Goal: Task Accomplishment & Management: Complete application form

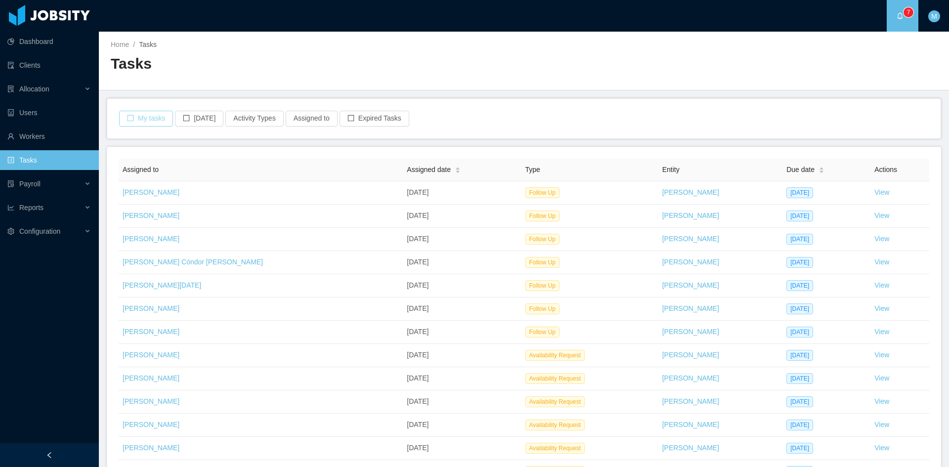
click at [151, 120] on button "My tasks" at bounding box center [146, 119] width 54 height 16
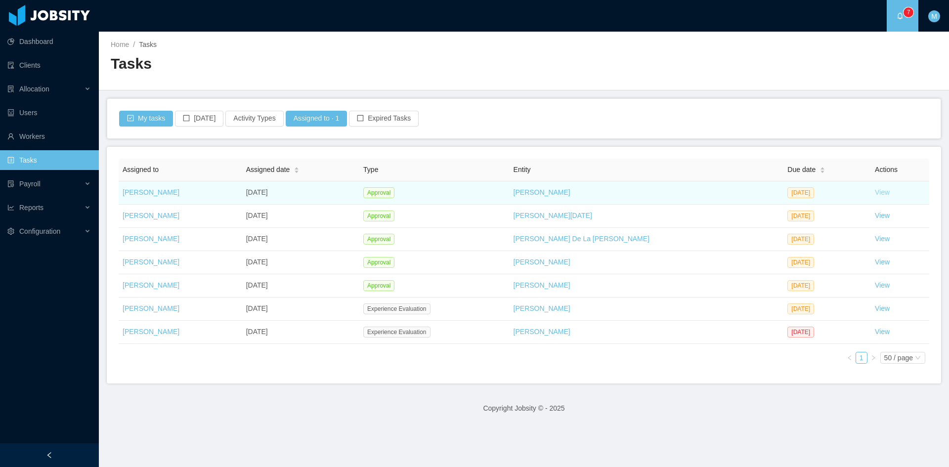
click at [874, 192] on link "View" at bounding box center [881, 192] width 15 height 8
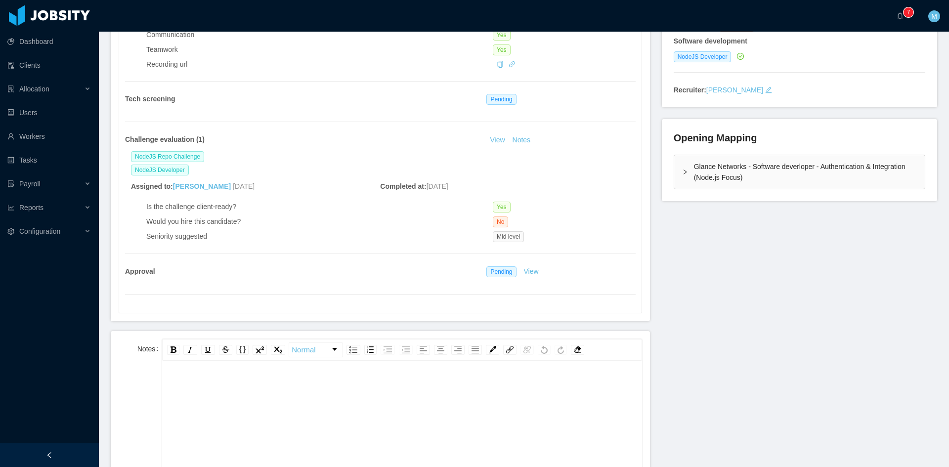
scroll to position [247, 0]
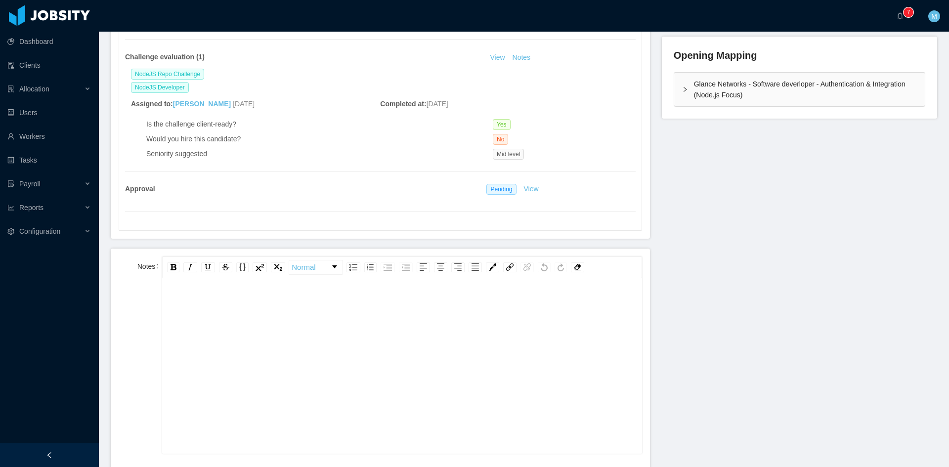
click at [330, 339] on div "rdw-editor" at bounding box center [402, 381] width 464 height 173
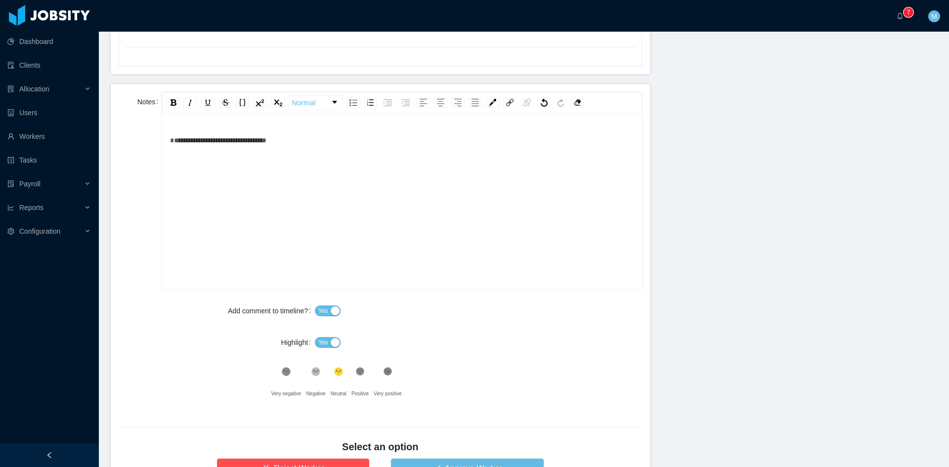
scroll to position [494, 0]
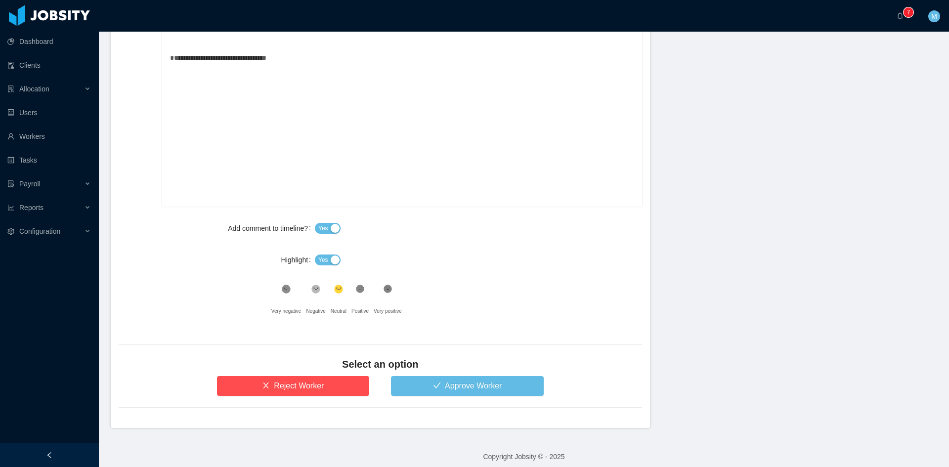
click at [325, 253] on div "Yes" at bounding box center [478, 260] width 327 height 20
click at [325, 257] on button "Yes" at bounding box center [328, 259] width 26 height 11
click at [440, 390] on button "Approve Worker" at bounding box center [467, 386] width 153 height 20
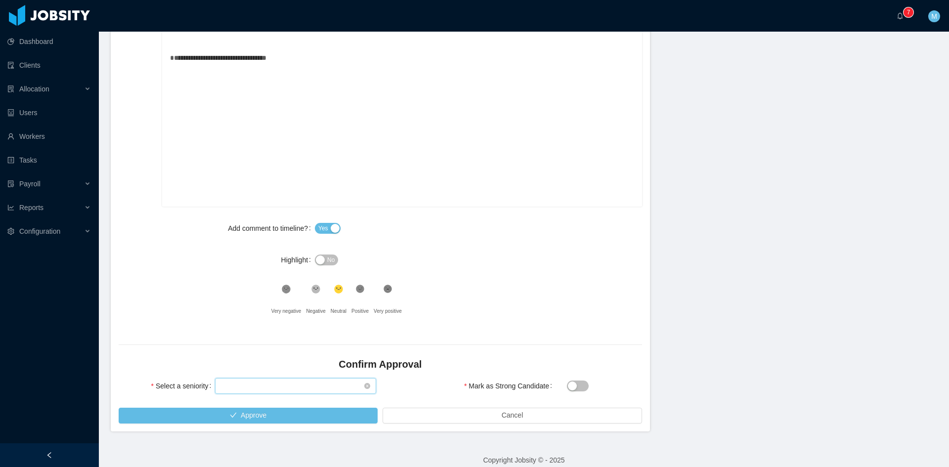
click at [273, 382] on div "Select seniority" at bounding box center [292, 385] width 143 height 15
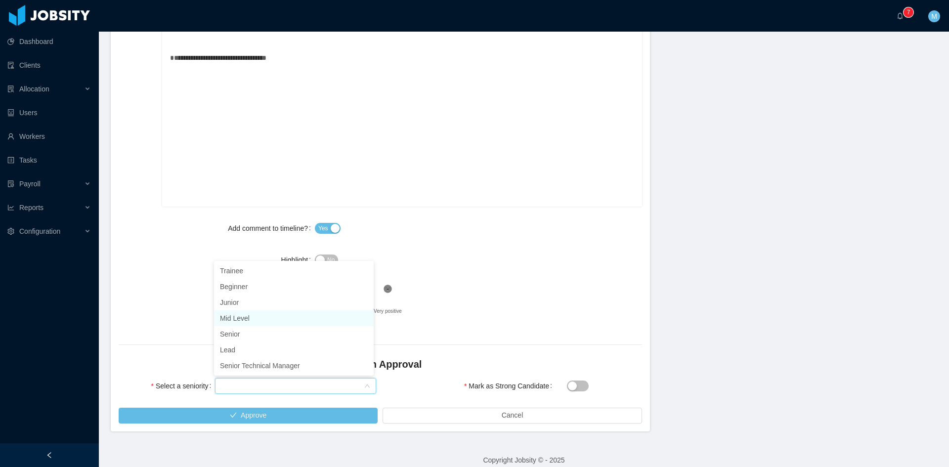
click at [258, 317] on li "Mid Level" at bounding box center [294, 318] width 160 height 16
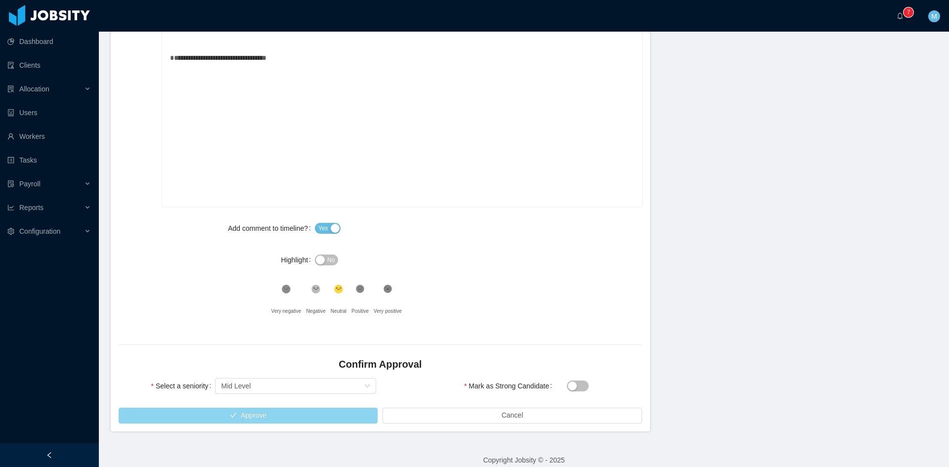
click at [275, 413] on button "Approve" at bounding box center [248, 416] width 259 height 16
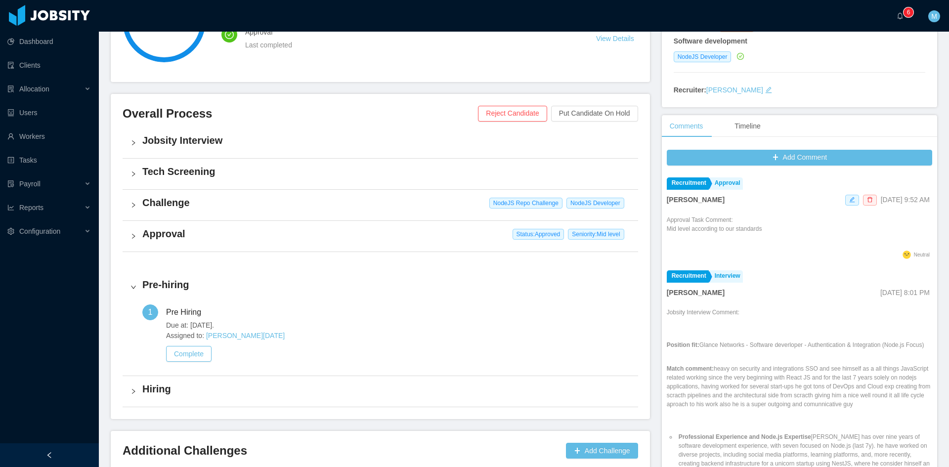
scroll to position [220, 0]
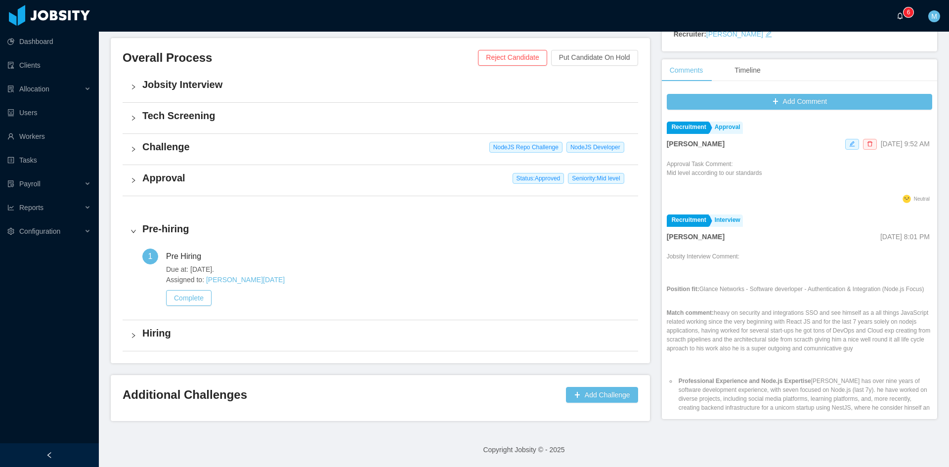
click at [908, 23] on a=83ded146-cd66-4514-80a8-9a7b1e1b5eb6/Matias%20Marin"] "0 1 2 3 4 5 6 7 8 9 0 1 2 3 4 5 6 7 8 9 0 1 2 3 4 5 6 7 8 9" at bounding box center [902, 16] width 12 height 32
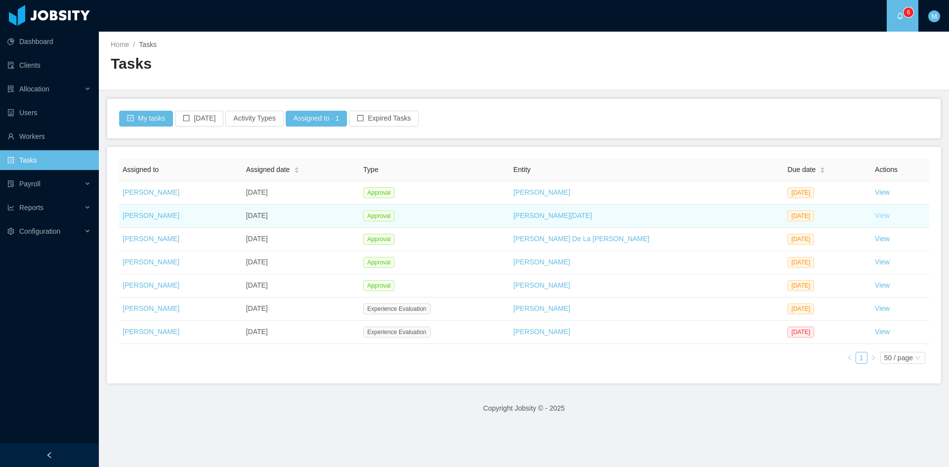
click at [874, 214] on link "View" at bounding box center [881, 215] width 15 height 8
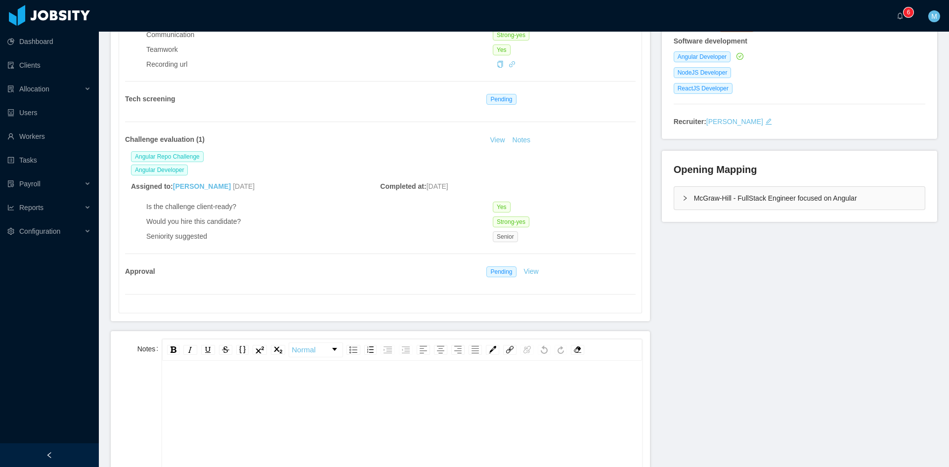
scroll to position [247, 0]
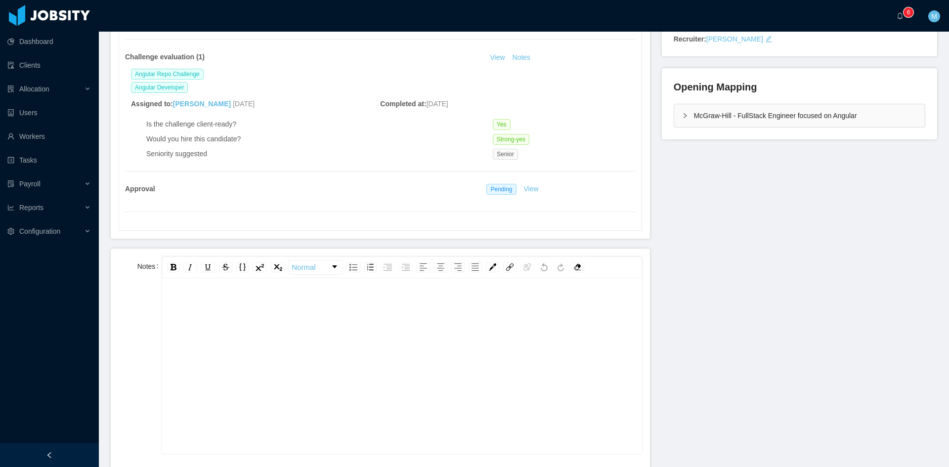
click at [339, 356] on div "rdw-editor" at bounding box center [402, 381] width 464 height 173
paste div "rdw-editor"
drag, startPoint x: 201, startPoint y: 305, endPoint x: 154, endPoint y: 298, distance: 47.4
click at [154, 298] on div "**********" at bounding box center [380, 354] width 523 height 197
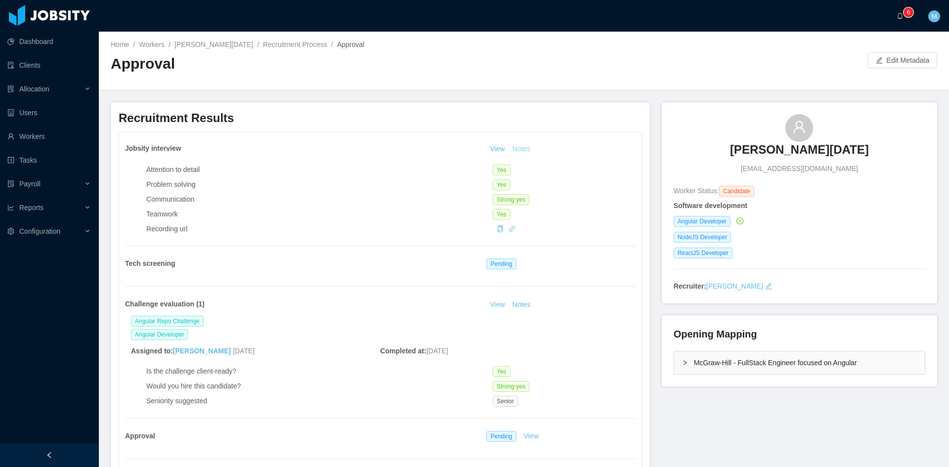
drag, startPoint x: 510, startPoint y: 155, endPoint x: 510, endPoint y: 149, distance: 5.9
click at [510, 153] on div "Jobsity interview View Notes Attention to detail Yes Problem solving Yes Commun…" at bounding box center [380, 304] width 522 height 345
click at [513, 148] on button "Notes" at bounding box center [521, 149] width 26 height 12
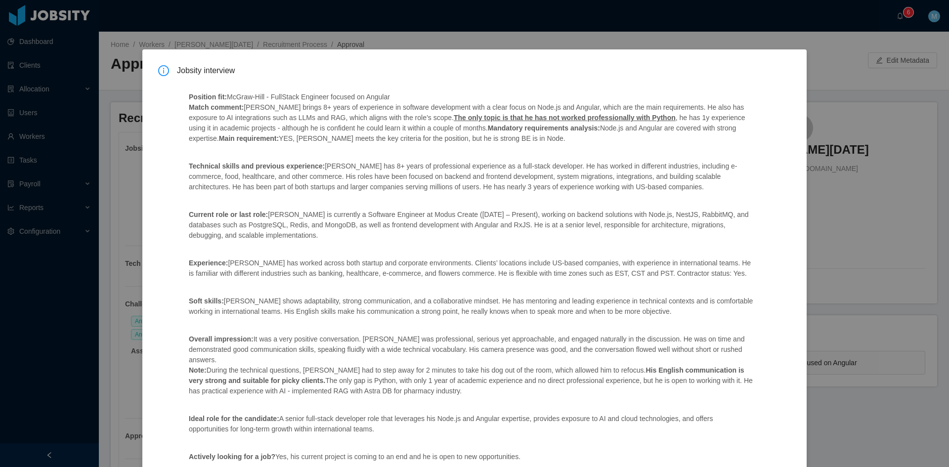
scroll to position [131, 0]
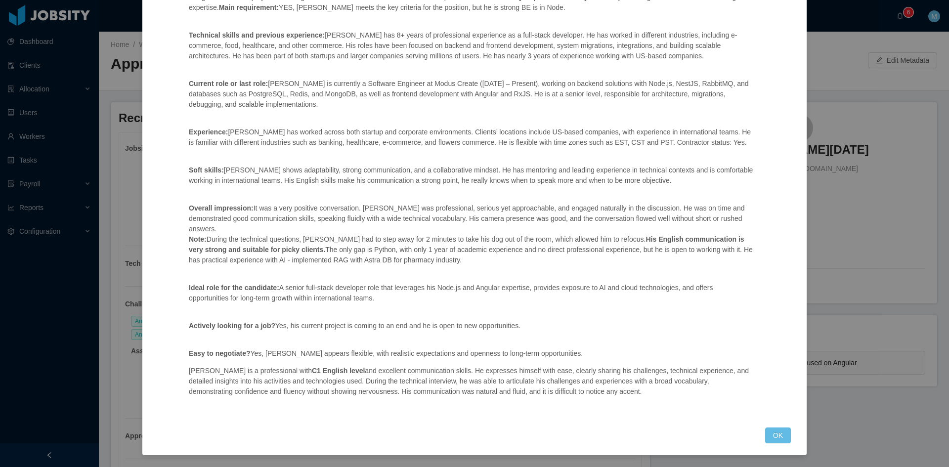
click at [787, 438] on div "Jobsity interview Position fit: [PERSON_NAME] - FullStack Engineer focused on A…" at bounding box center [474, 186] width 664 height 537
click at [780, 435] on button "OK" at bounding box center [778, 435] width 26 height 16
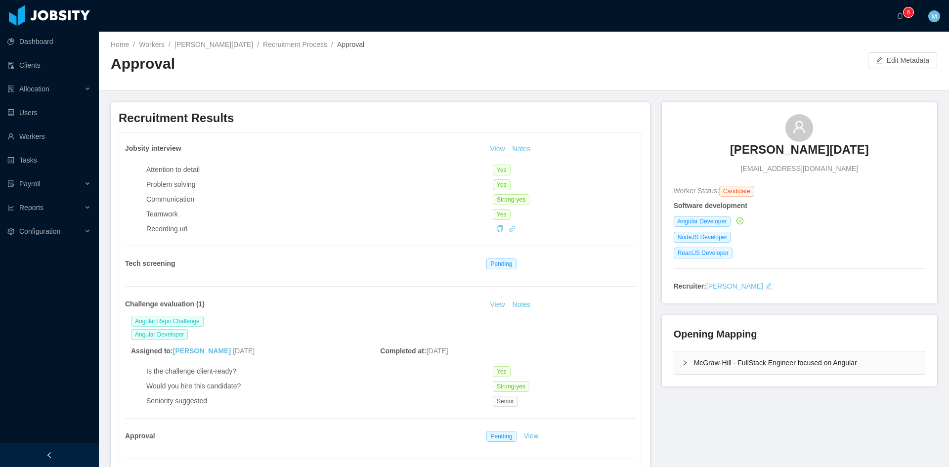
click at [682, 363] on icon "icon: right" at bounding box center [685, 363] width 6 height 6
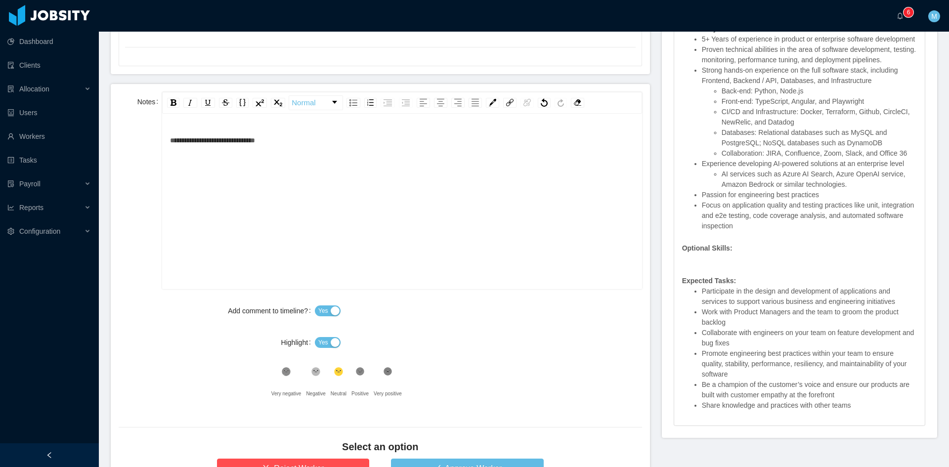
scroll to position [501, 0]
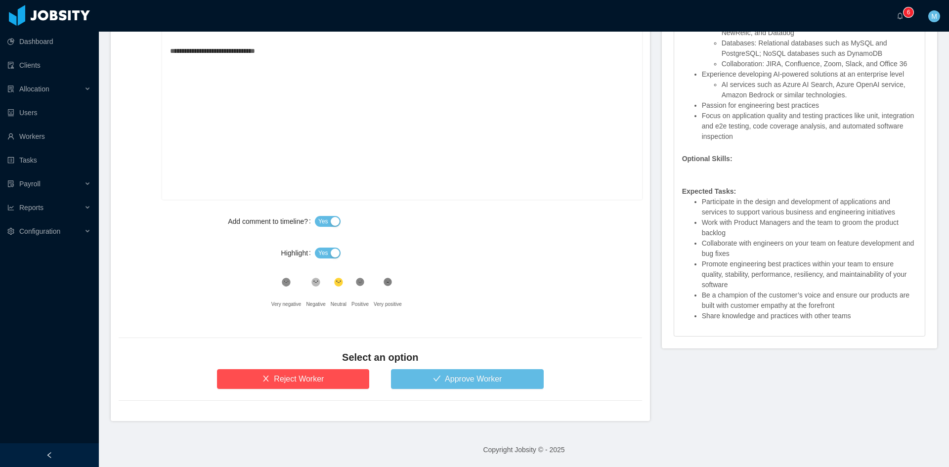
click at [326, 254] on button "Yes" at bounding box center [328, 253] width 26 height 11
click at [445, 375] on button "Approve Worker" at bounding box center [467, 379] width 153 height 20
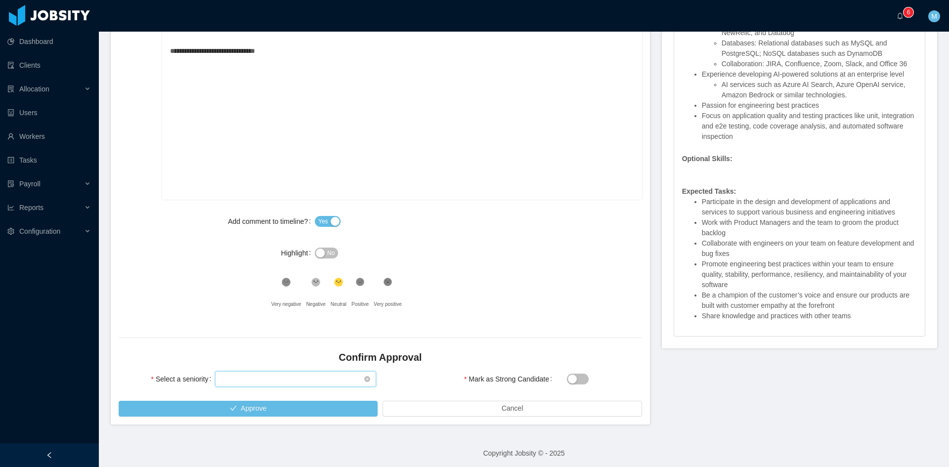
click at [262, 378] on div "Select seniority" at bounding box center [292, 379] width 143 height 15
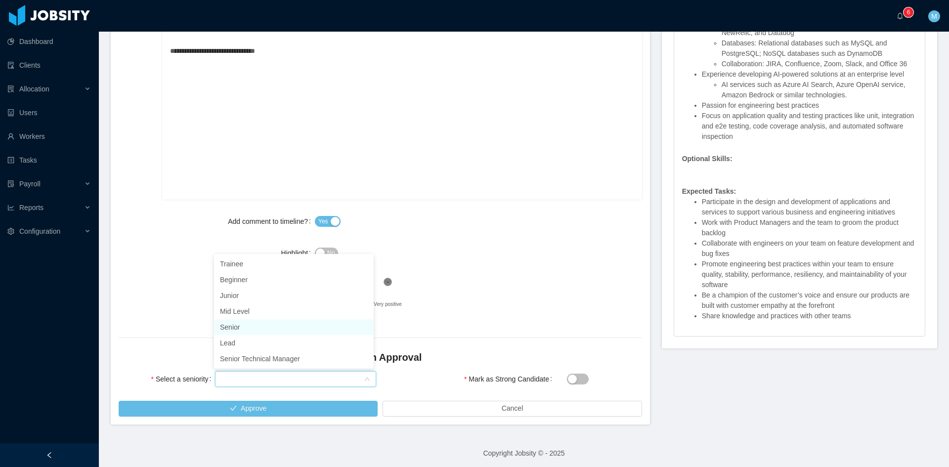
click at [239, 326] on li "Senior" at bounding box center [294, 327] width 160 height 16
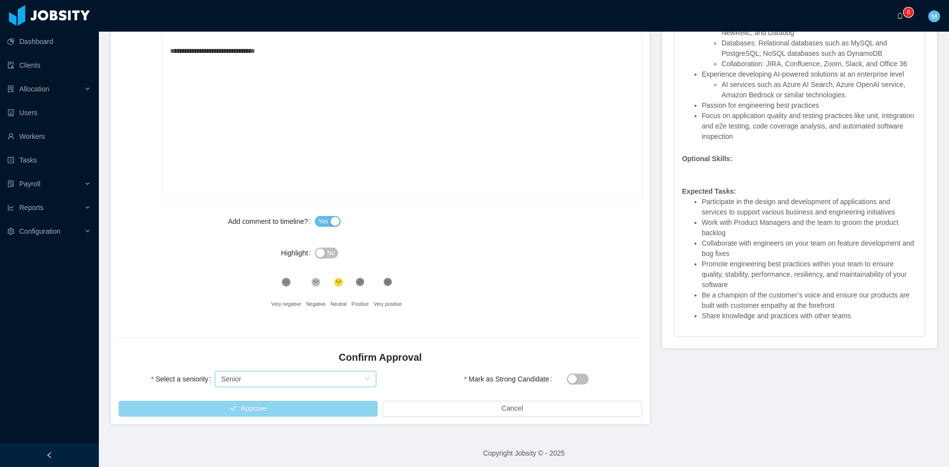
click at [251, 408] on button "Approve" at bounding box center [248, 409] width 259 height 16
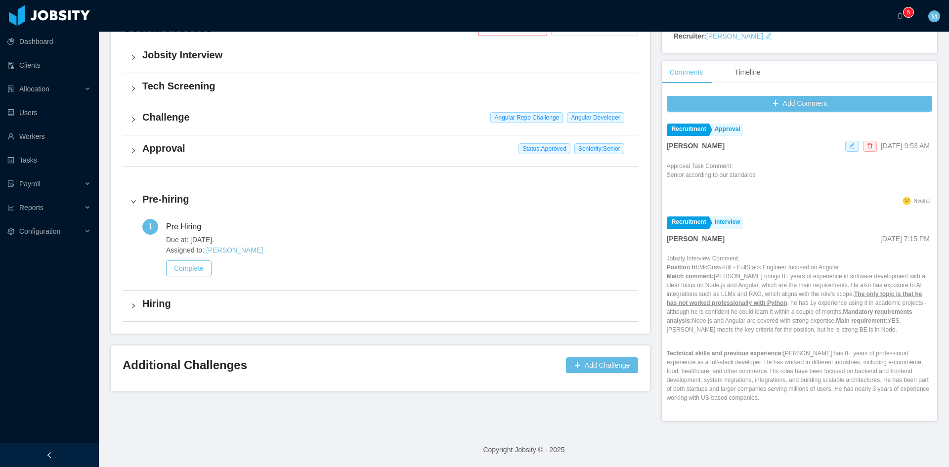
scroll to position [247, 0]
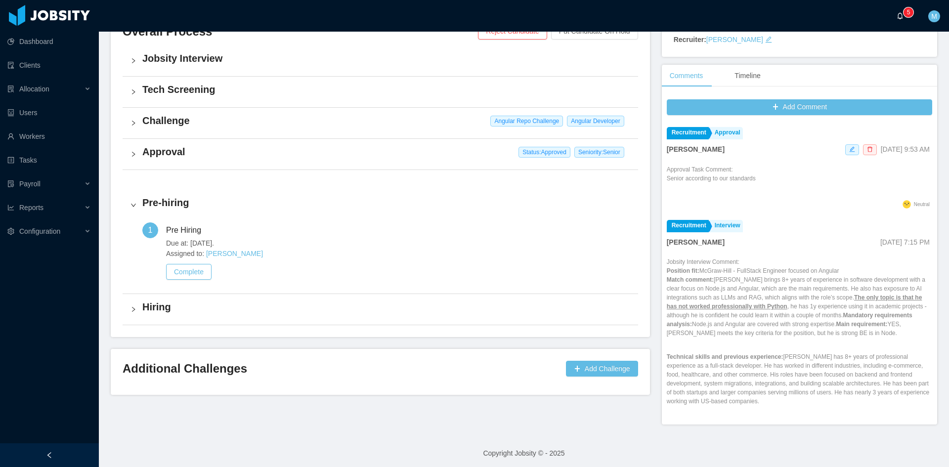
click at [901, 16] on icon "icon: bell" at bounding box center [899, 15] width 7 height 7
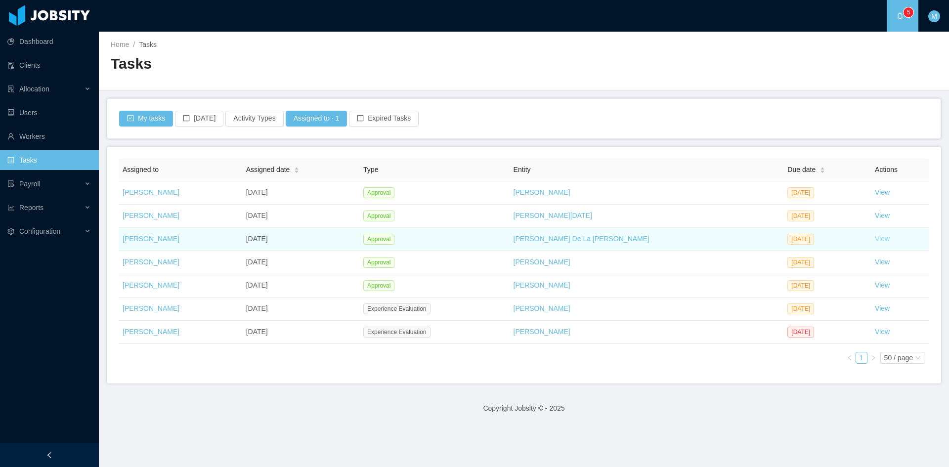
click at [874, 241] on link "View" at bounding box center [881, 239] width 15 height 8
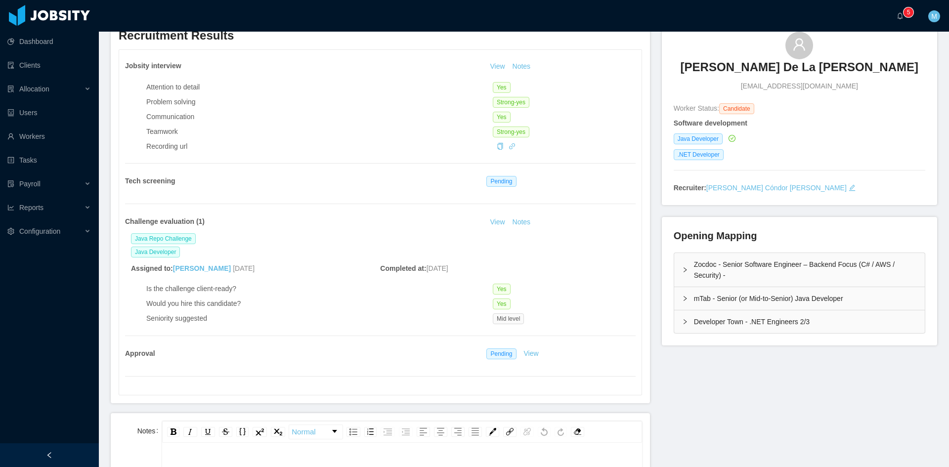
scroll to position [165, 0]
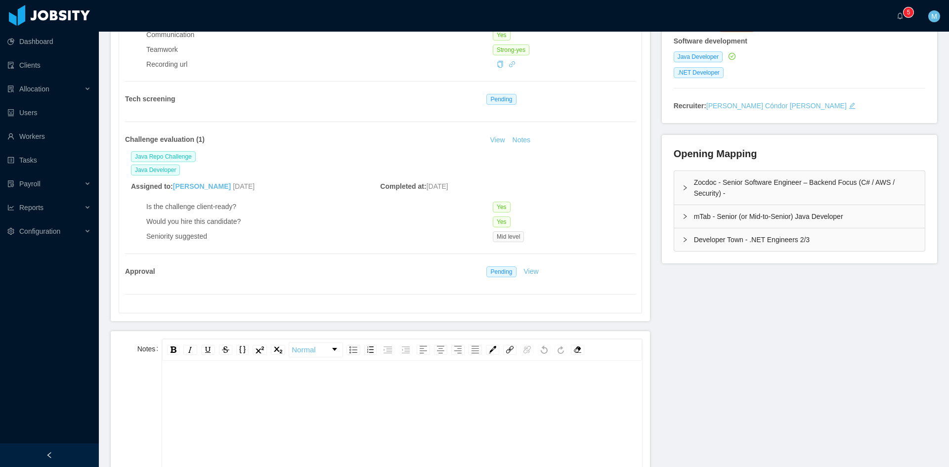
click at [393, 403] on div "rdw-editor" at bounding box center [402, 463] width 464 height 173
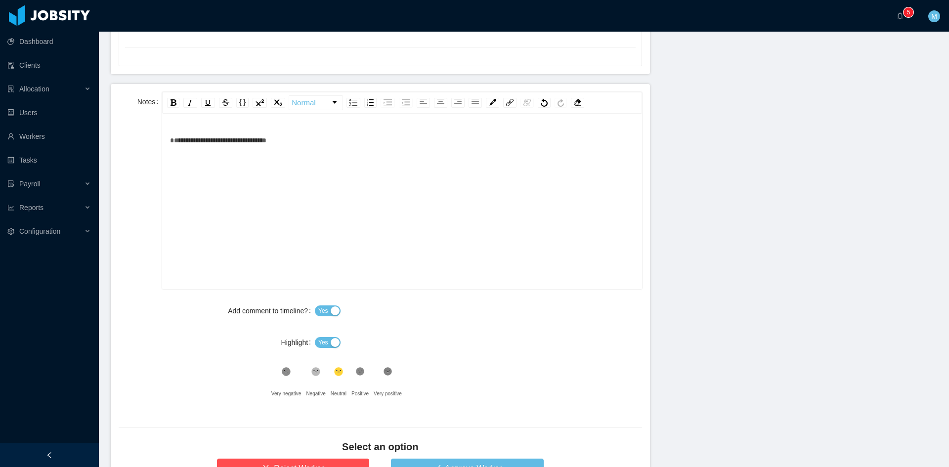
scroll to position [494, 0]
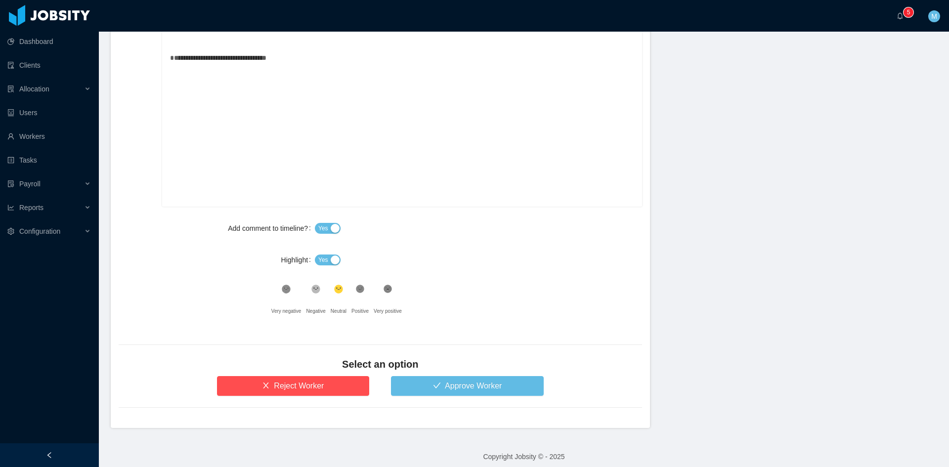
click at [323, 253] on div "Yes" at bounding box center [478, 260] width 327 height 20
click at [323, 256] on span "Yes" at bounding box center [323, 260] width 10 height 10
click at [510, 342] on div "Select an option Reject Worker Approve Worker" at bounding box center [380, 364] width 523 height 63
click at [467, 393] on button "Approve Worker" at bounding box center [467, 386] width 153 height 20
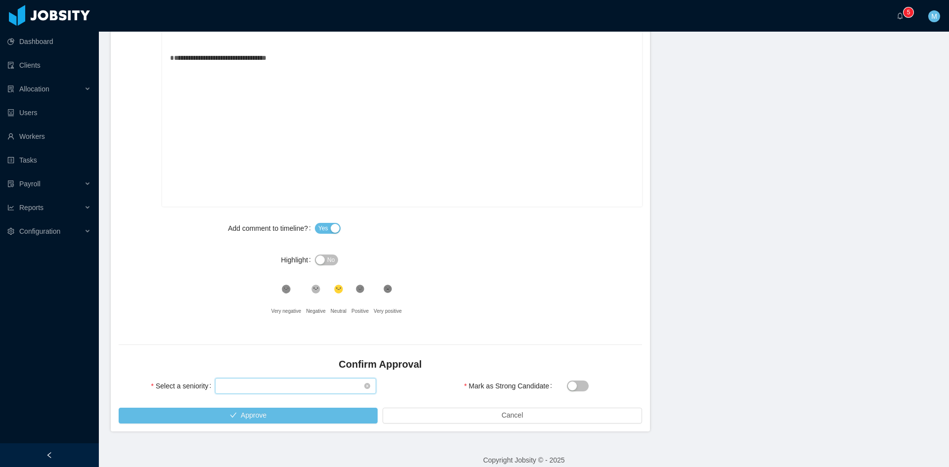
click at [301, 384] on div "Select seniority" at bounding box center [292, 385] width 143 height 15
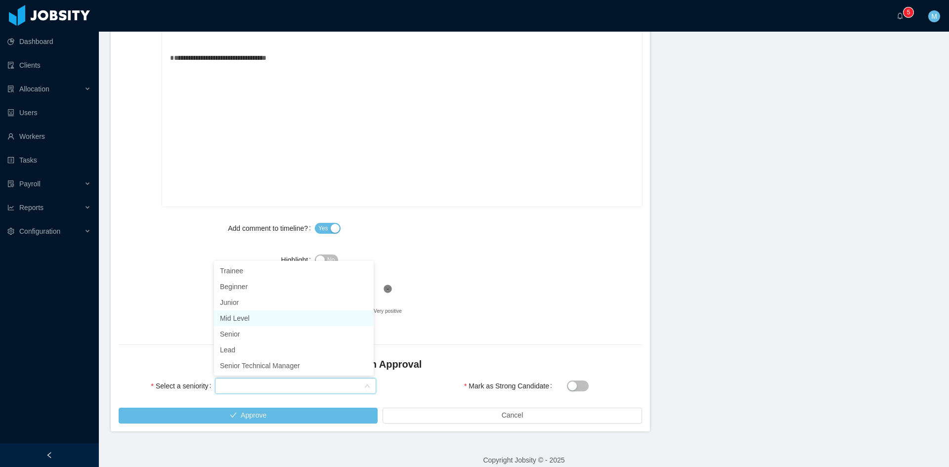
click at [258, 318] on li "Mid Level" at bounding box center [294, 318] width 160 height 16
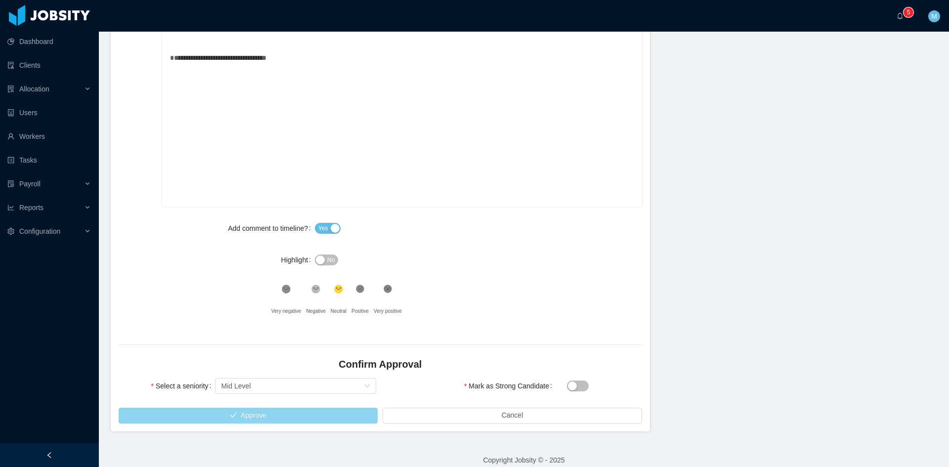
click at [267, 415] on button "Approve" at bounding box center [248, 416] width 259 height 16
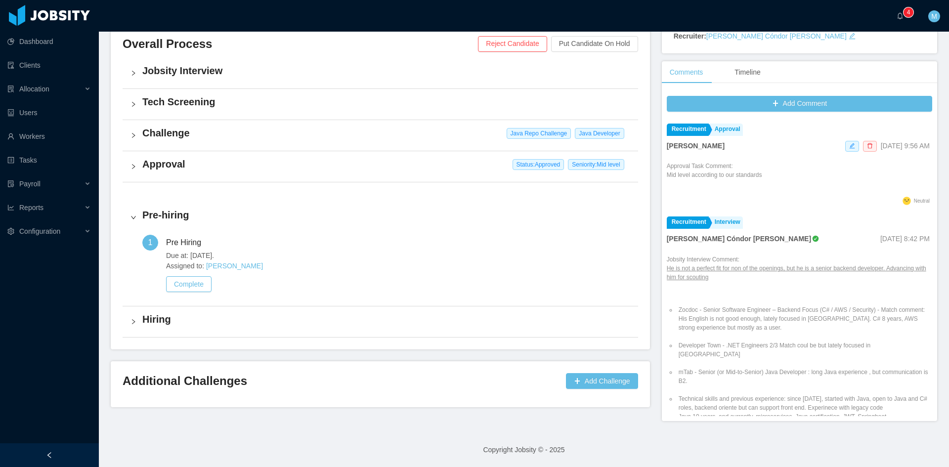
scroll to position [224, 0]
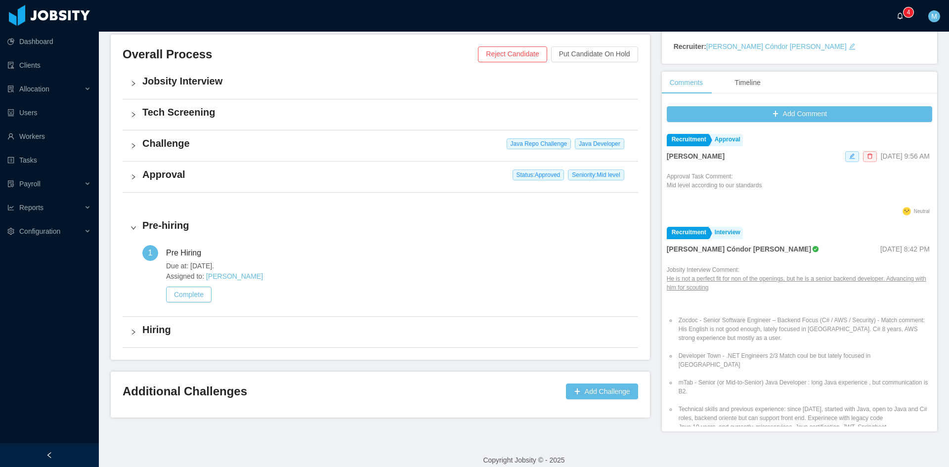
click at [899, 16] on icon "icon: bell" at bounding box center [899, 15] width 7 height 7
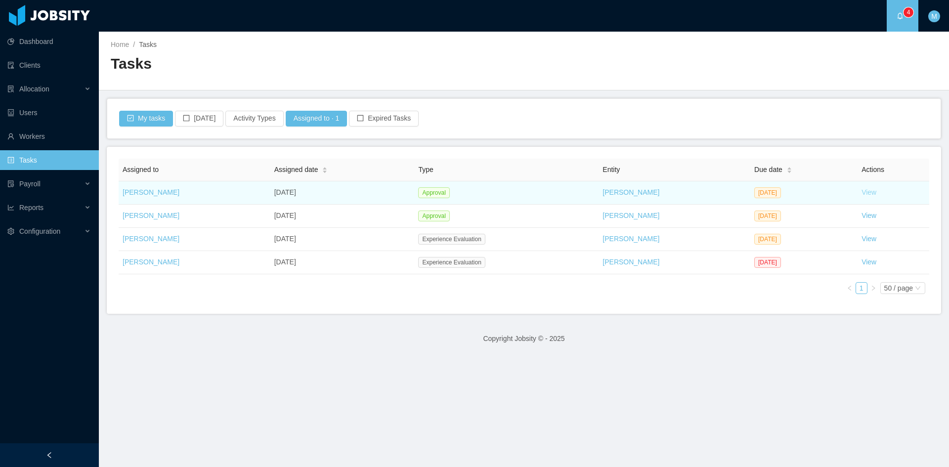
click at [861, 193] on link "View" at bounding box center [868, 192] width 15 height 8
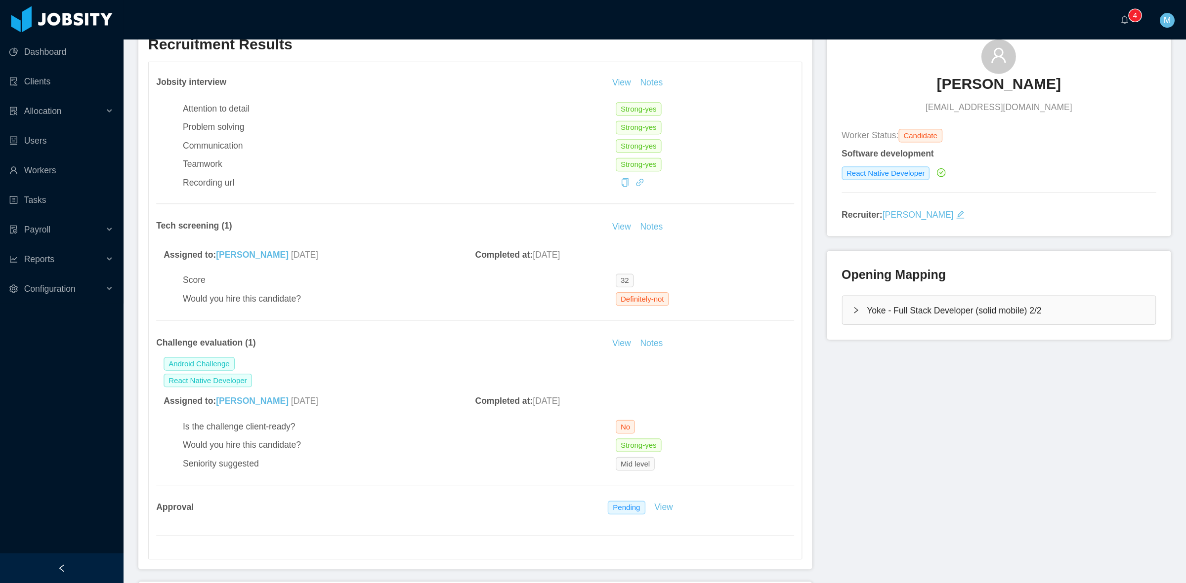
scroll to position [165, 0]
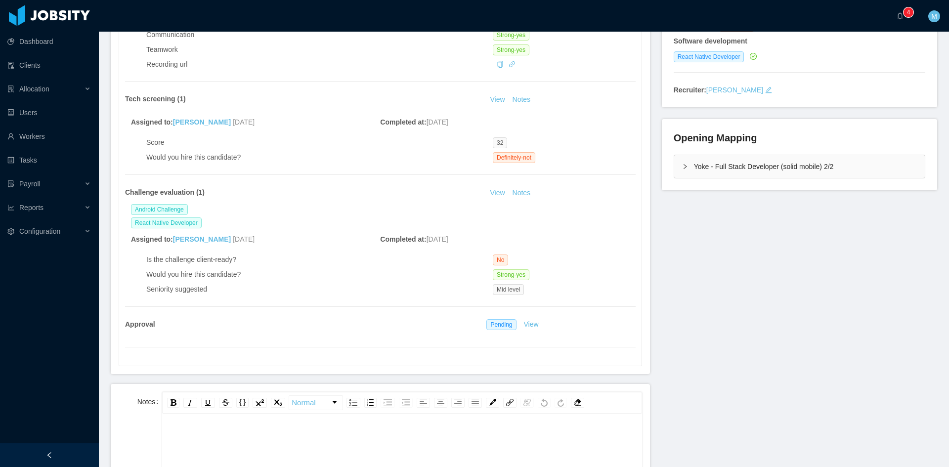
click at [309, 448] on div "rdw-editor" at bounding box center [402, 440] width 464 height 20
click at [331, 434] on div "rdw-editor" at bounding box center [402, 440] width 464 height 20
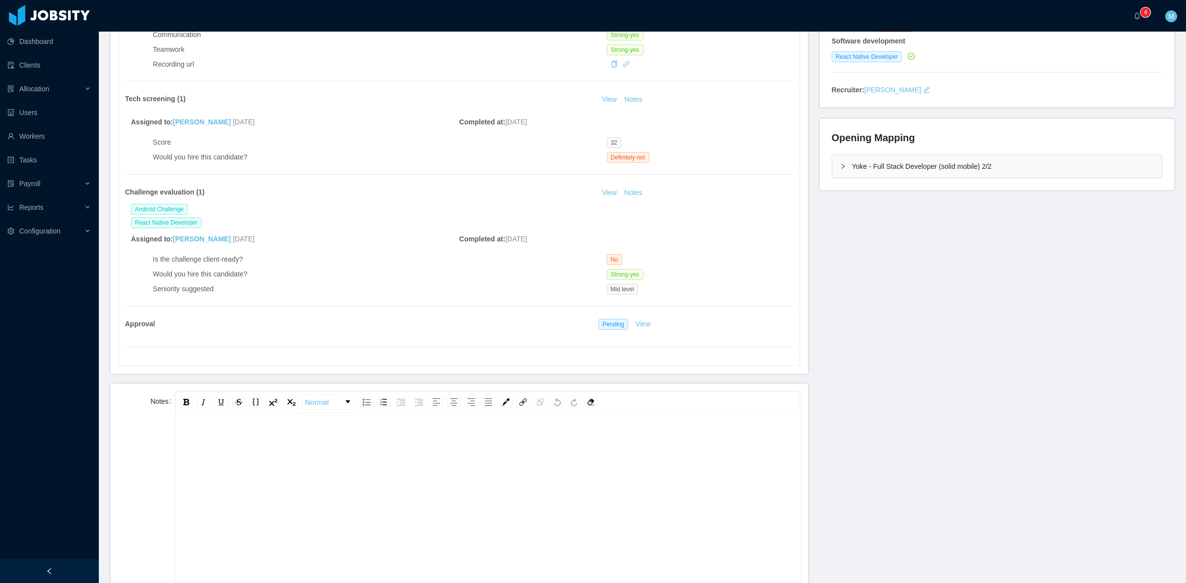
click at [502, 466] on div "rdw-editor" at bounding box center [487, 516] width 609 height 173
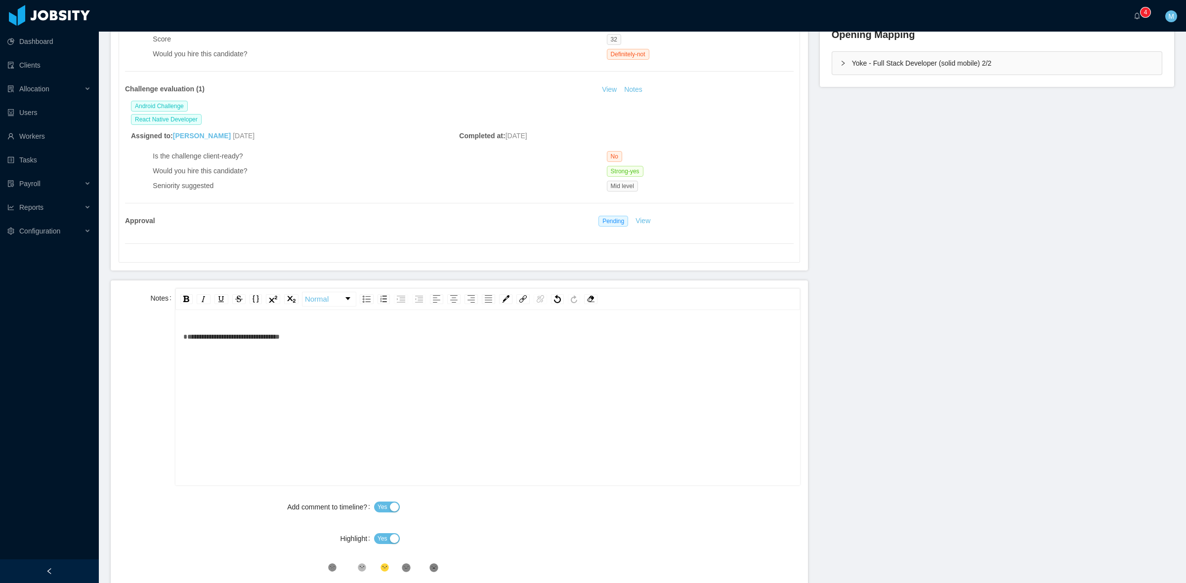
scroll to position [371, 0]
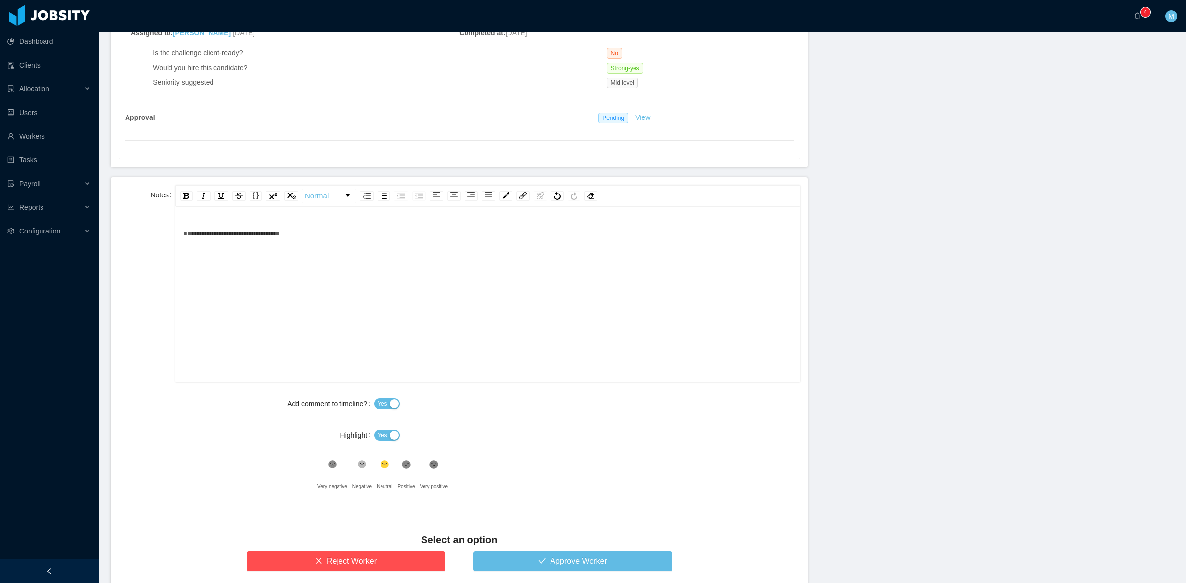
click at [379, 440] on span "Yes" at bounding box center [382, 436] width 10 height 10
click at [554, 466] on button "Approve Worker" at bounding box center [572, 562] width 199 height 20
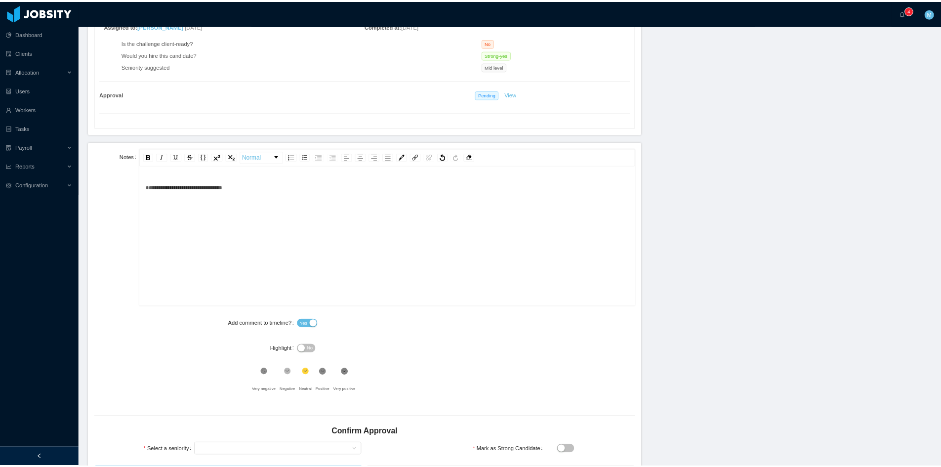
scroll to position [444, 0]
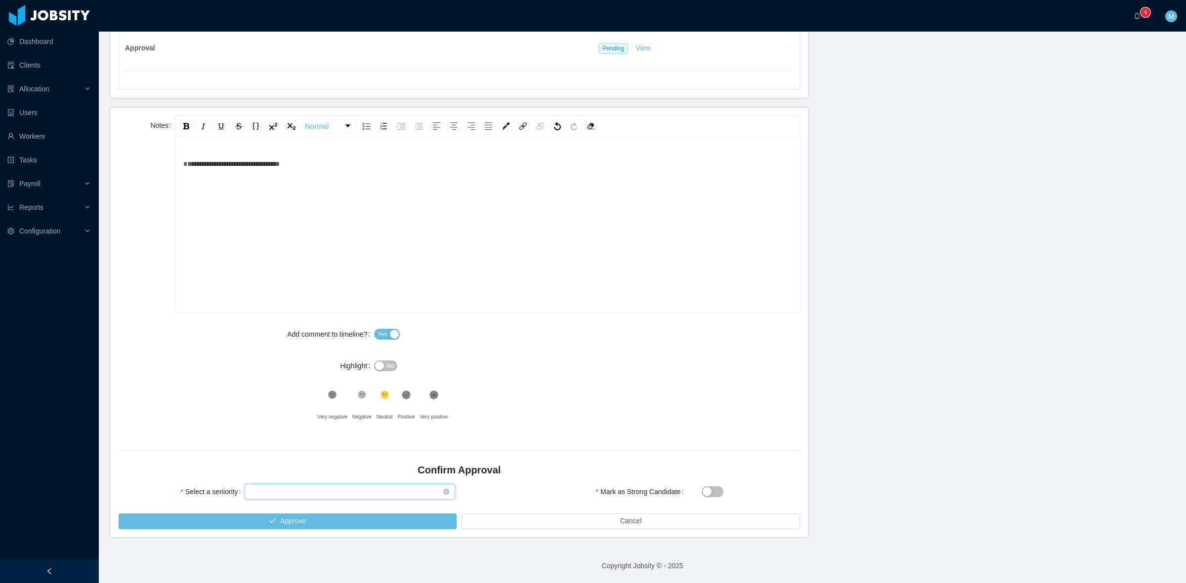
click at [347, 466] on div "Select seniority" at bounding box center [346, 492] width 192 height 15
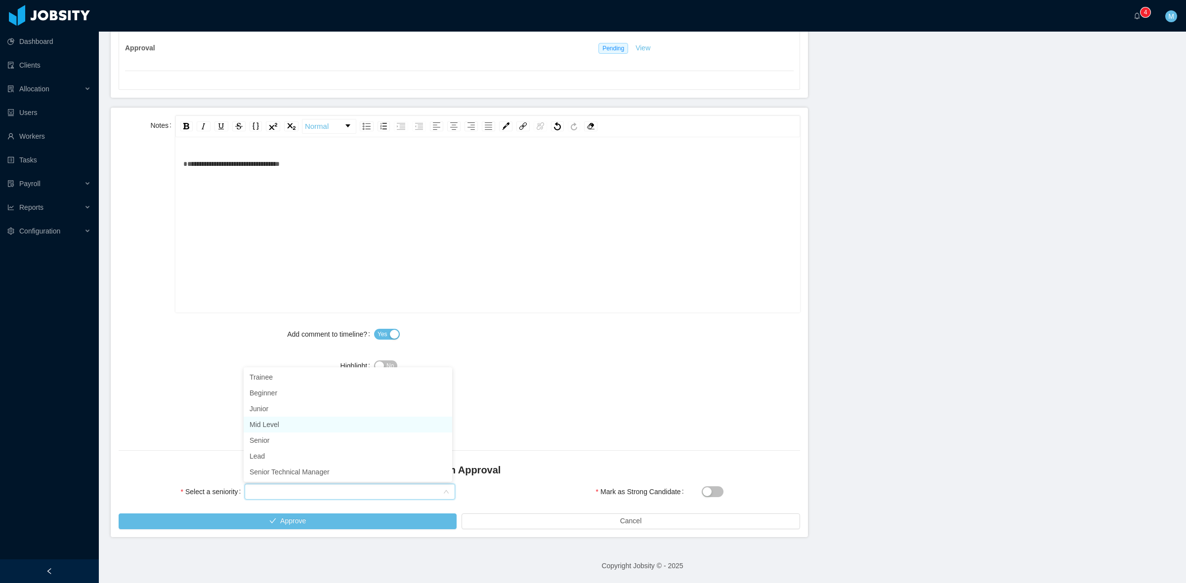
click at [300, 423] on li "Mid Level" at bounding box center [348, 425] width 208 height 16
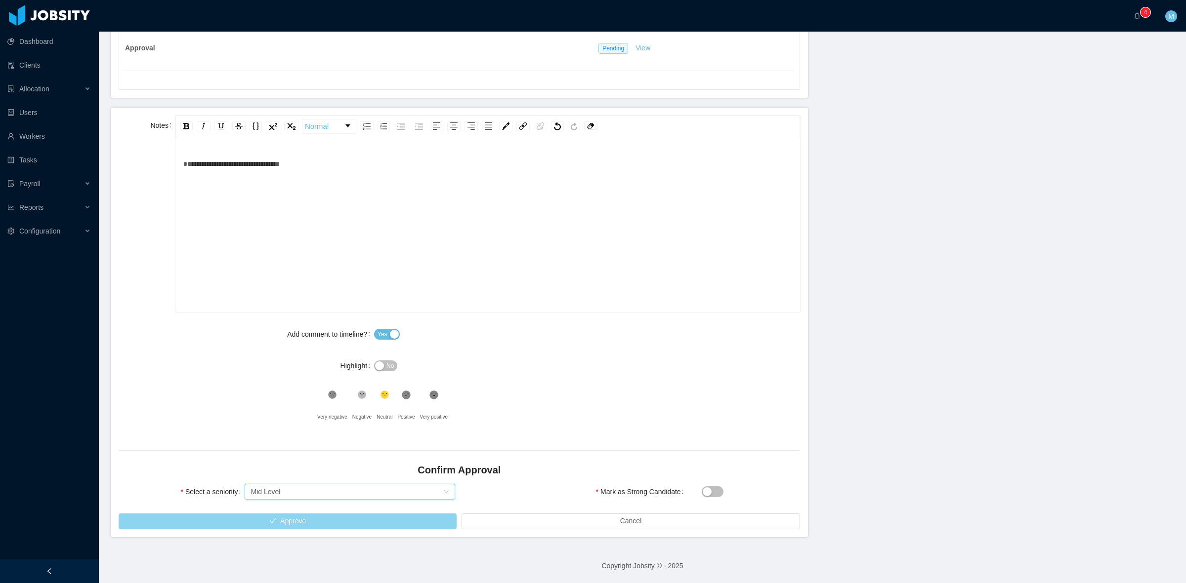
click at [350, 466] on button "Approve" at bounding box center [288, 522] width 338 height 16
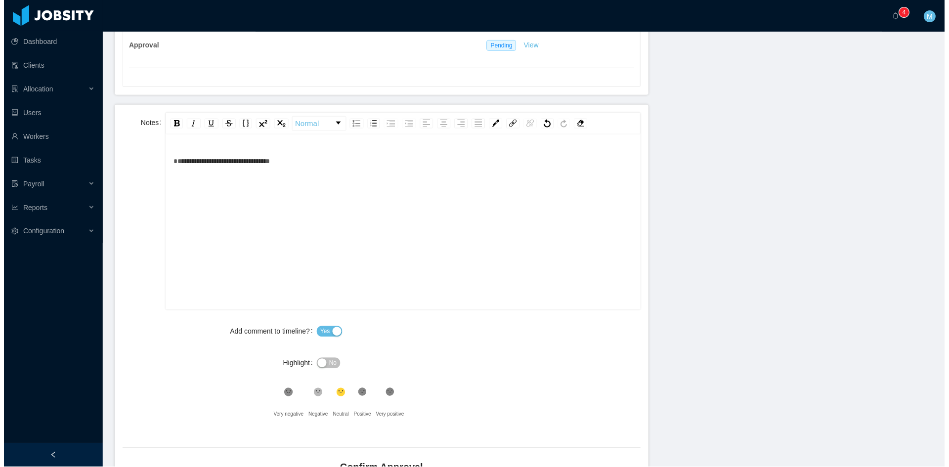
scroll to position [444, 0]
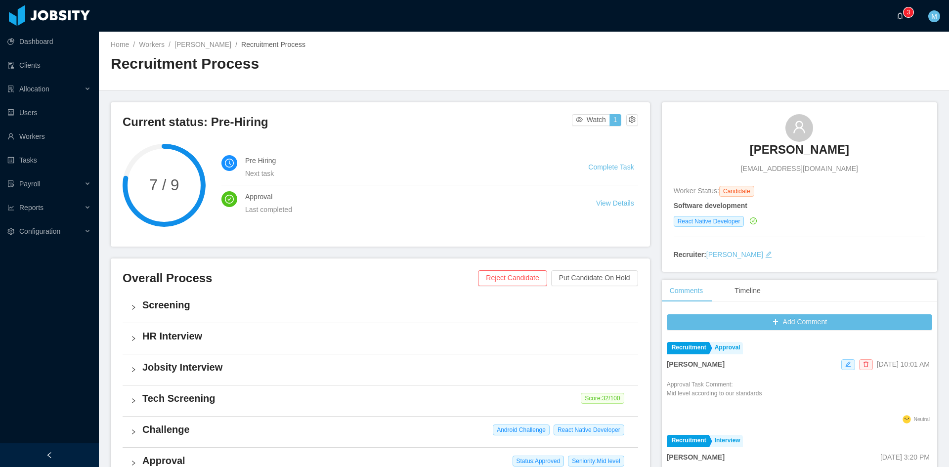
click at [899, 14] on icon "icon: bell" at bounding box center [899, 15] width 7 height 7
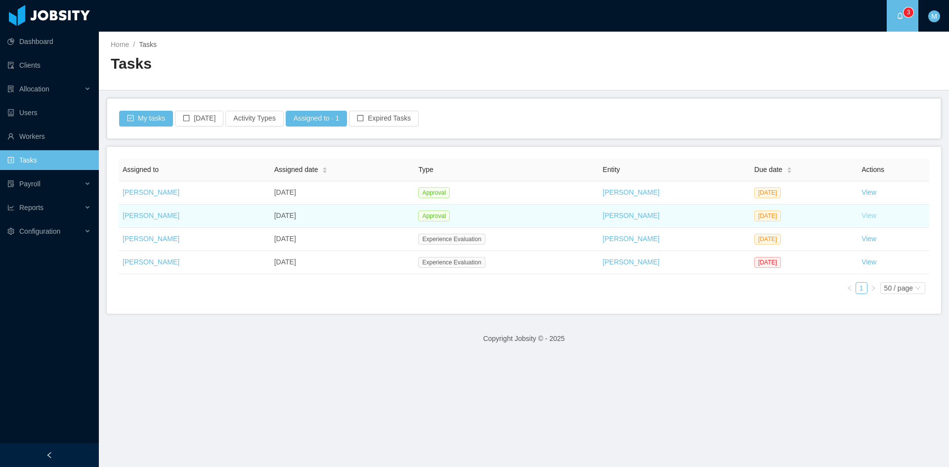
click at [861, 213] on link "View" at bounding box center [868, 215] width 15 height 8
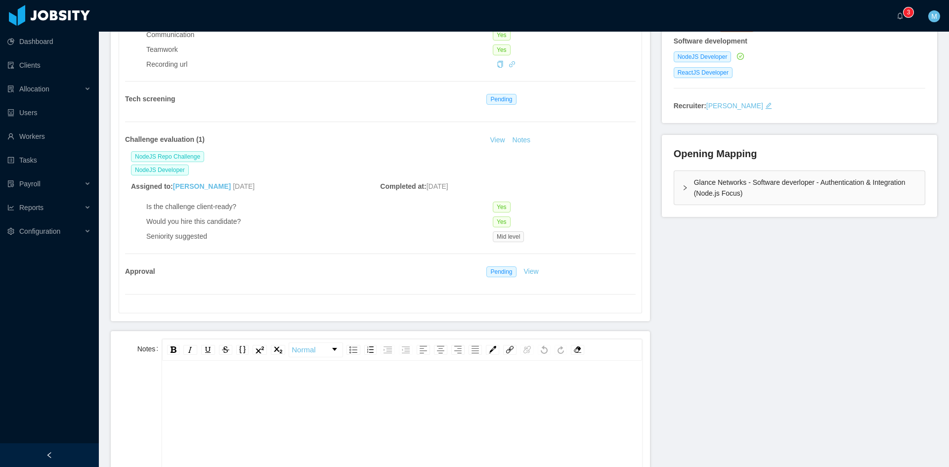
scroll to position [247, 0]
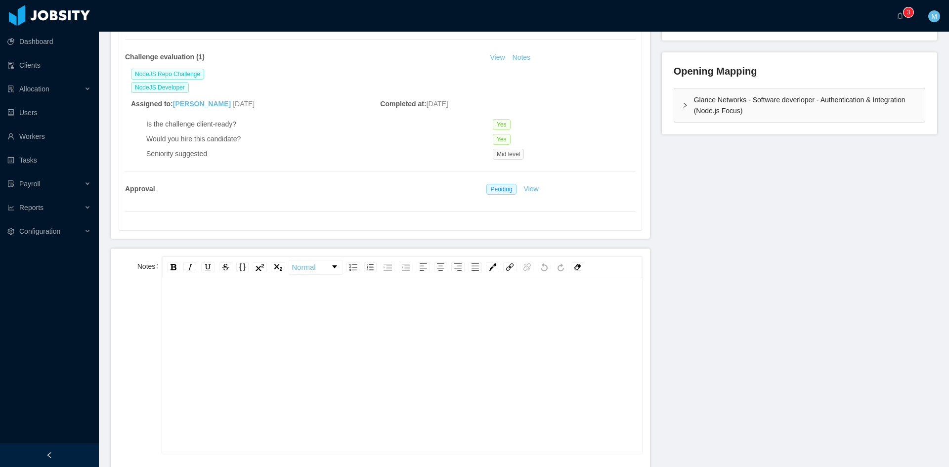
click at [222, 339] on div "rdw-editor" at bounding box center [402, 381] width 464 height 173
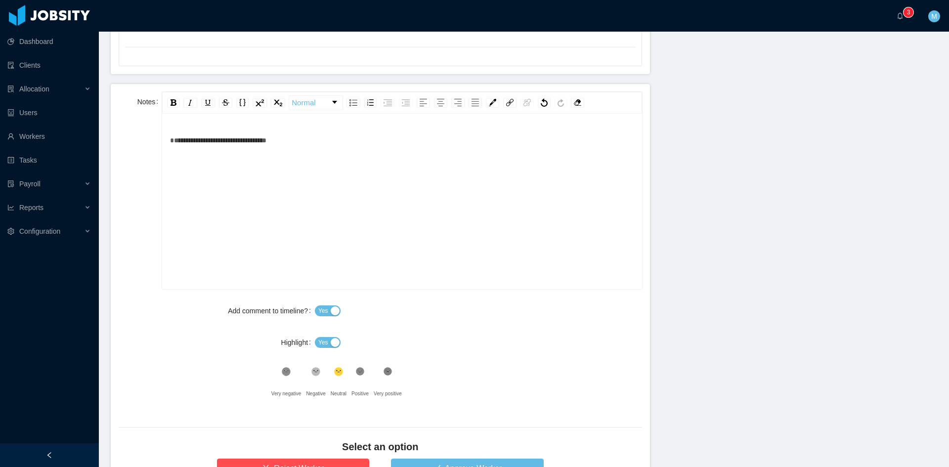
scroll to position [494, 0]
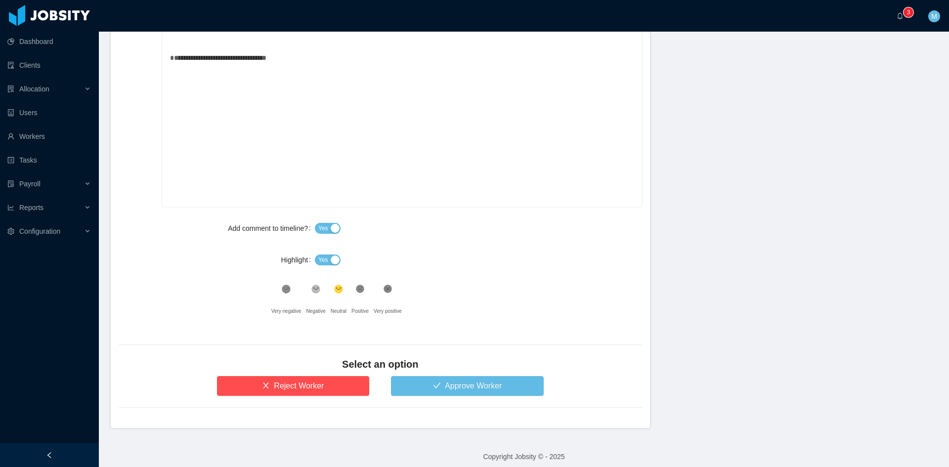
click at [322, 262] on span "Yes" at bounding box center [323, 260] width 10 height 10
click at [462, 384] on button "Approve Worker" at bounding box center [467, 386] width 153 height 20
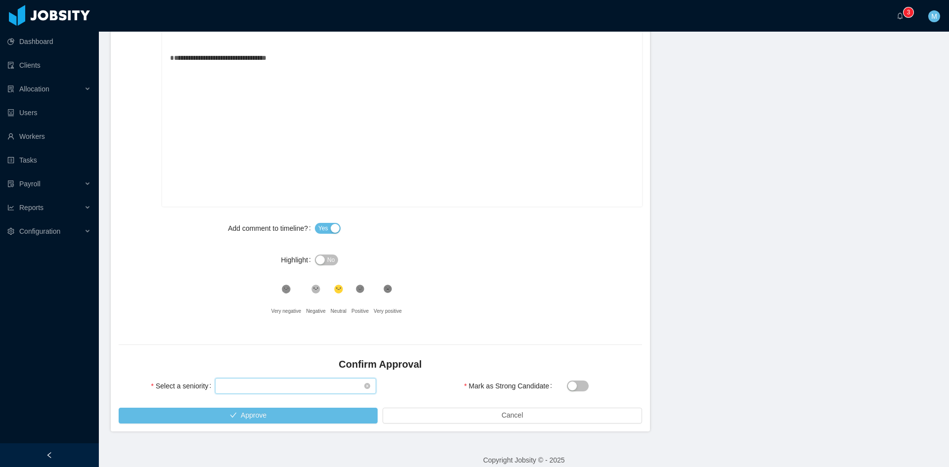
click at [283, 381] on div "Select seniority" at bounding box center [292, 385] width 143 height 15
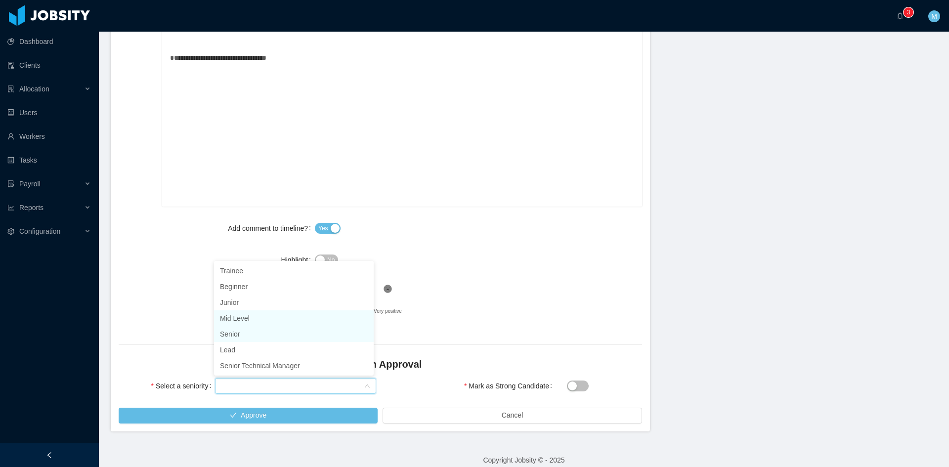
click at [252, 315] on li "Mid Level" at bounding box center [294, 318] width 160 height 16
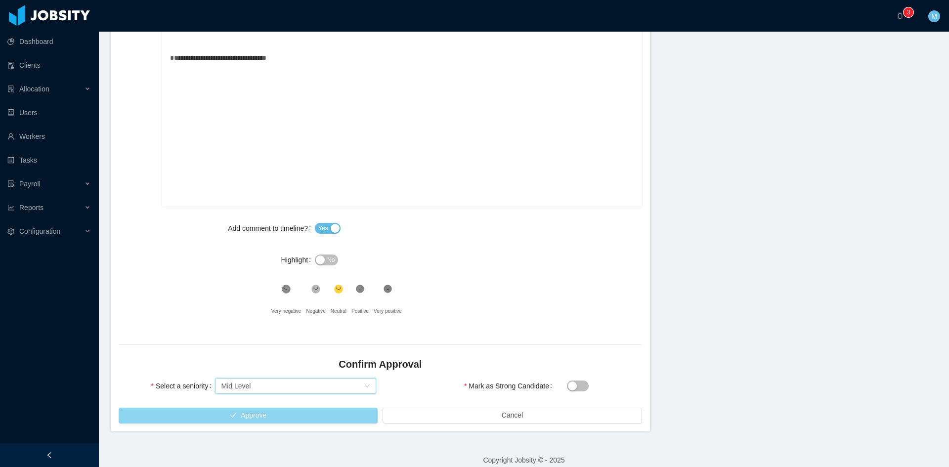
click at [275, 417] on button "Approve" at bounding box center [248, 416] width 259 height 16
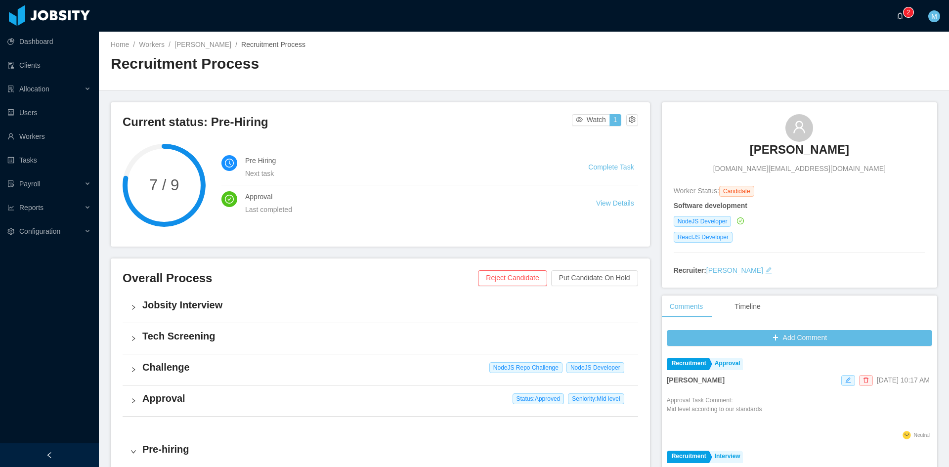
click at [904, 19] on a=83ded146-cd66-4514-80a8-9a7b1e1b5eb6/Matias%20Marin"] "0 1 2 3 4 5 6 7 8 9 0 1 2 3 4 5 6 7 8 9 0 1 2 3 4 5 6 7 8 9" at bounding box center [902, 16] width 12 height 32
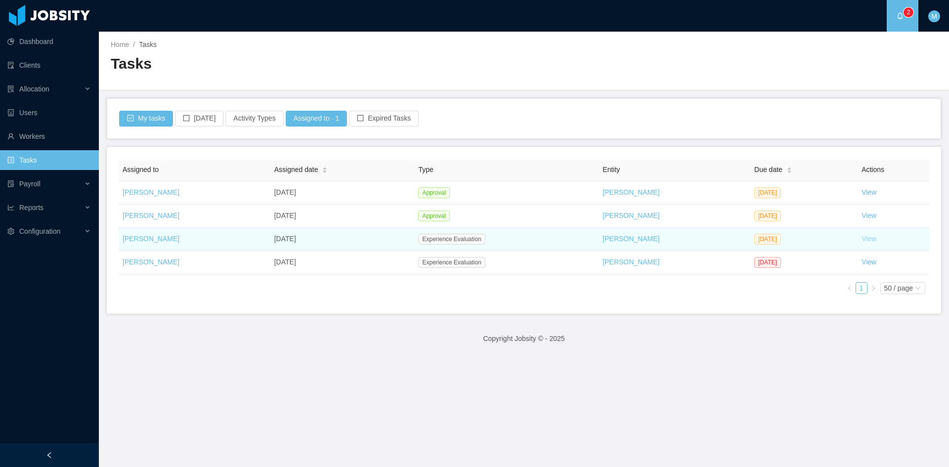
click at [861, 241] on link "View" at bounding box center [868, 239] width 15 height 8
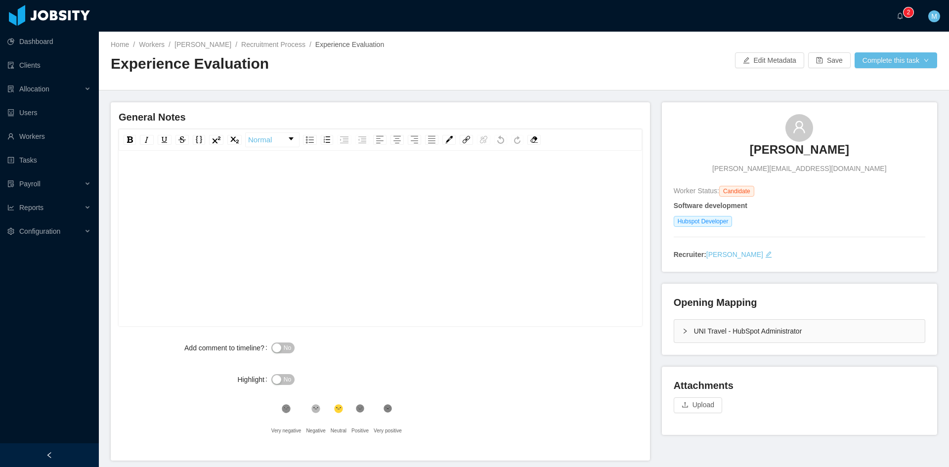
click at [674, 325] on div "UNI Travel - HubSpot Administrator" at bounding box center [799, 331] width 250 height 23
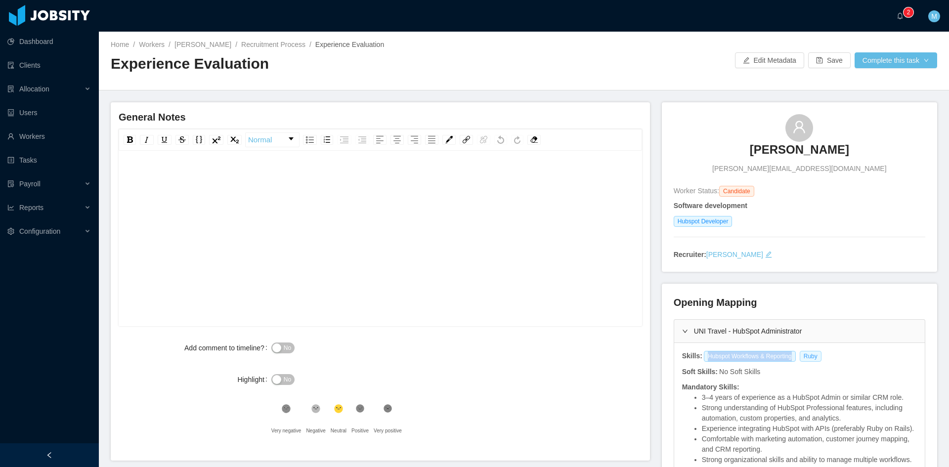
drag, startPoint x: 699, startPoint y: 357, endPoint x: 798, endPoint y: 354, distance: 99.3
click at [798, 354] on div "Hubspot Workflows & Reporting Ruby" at bounding box center [764, 356] width 123 height 11
copy span "Hubspot Workflows & Reporting"
drag, startPoint x: 809, startPoint y: 358, endPoint x: 795, endPoint y: 360, distance: 14.0
click at [799, 360] on span "Ruby" at bounding box center [810, 356] width 22 height 11
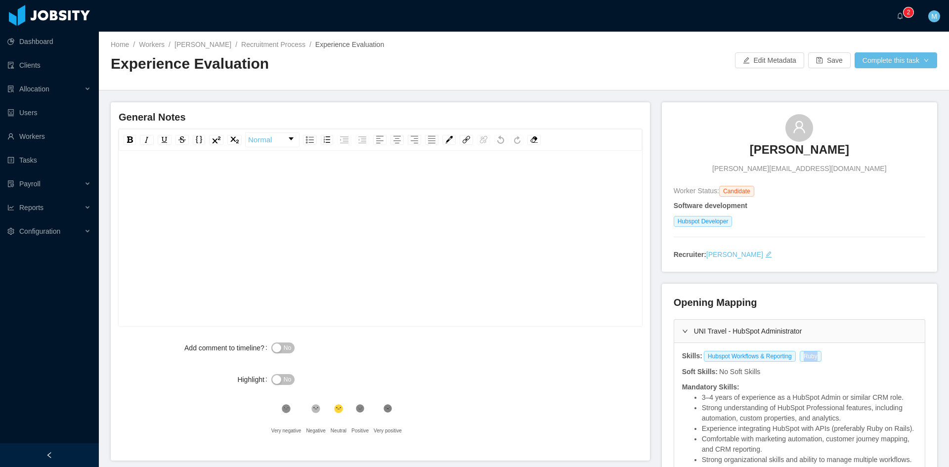
copy span "Ruby"
drag, startPoint x: 723, startPoint y: 222, endPoint x: 668, endPoint y: 221, distance: 55.3
click at [673, 221] on span "Hubspot Developer" at bounding box center [702, 221] width 59 height 11
copy span "Hubspot Developer"
click at [467, 236] on div "rdw-editor" at bounding box center [380, 253] width 508 height 173
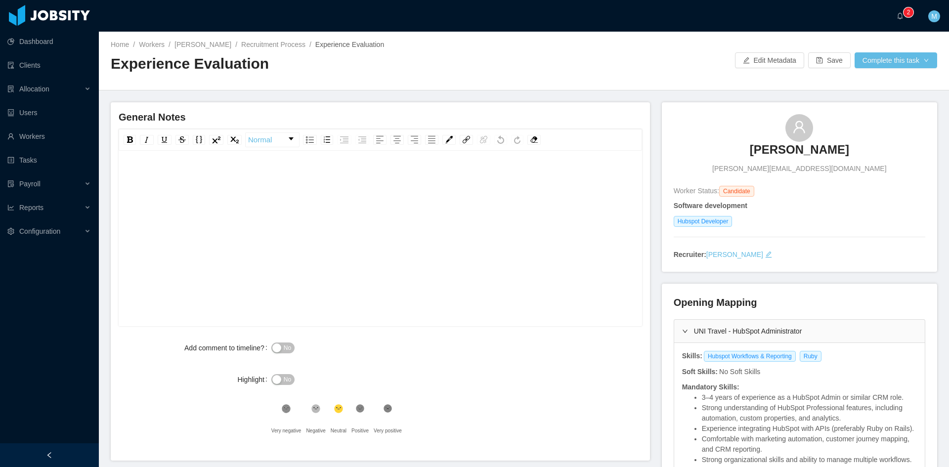
click at [297, 166] on div "rdw-wrapper" at bounding box center [380, 239] width 523 height 173
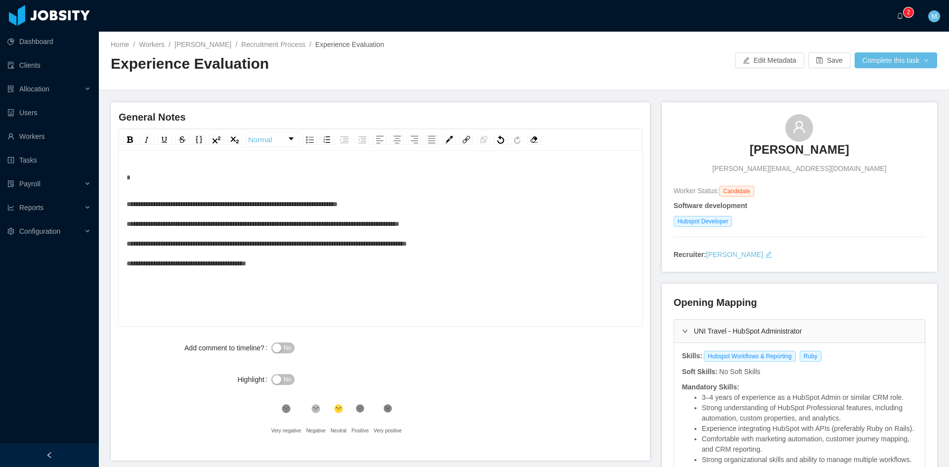
click at [396, 201] on span "**********" at bounding box center [266, 234] width 280 height 66
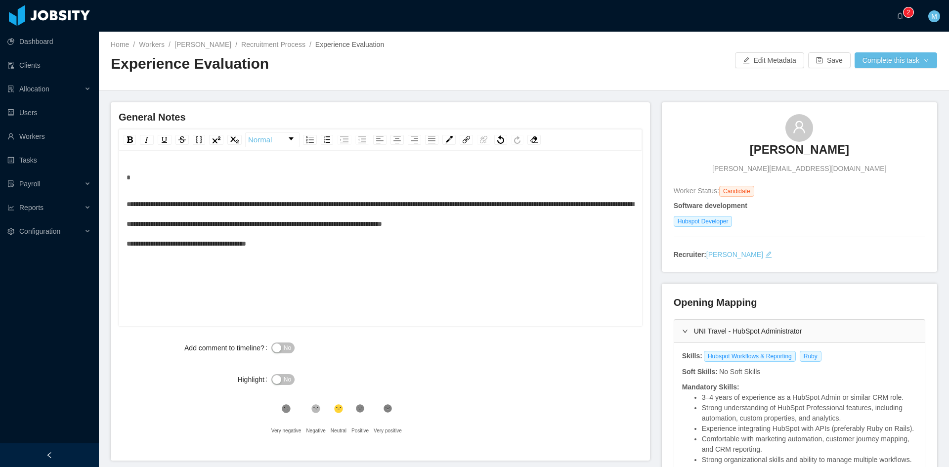
click at [189, 184] on div "rdw-editor" at bounding box center [380, 177] width 508 height 20
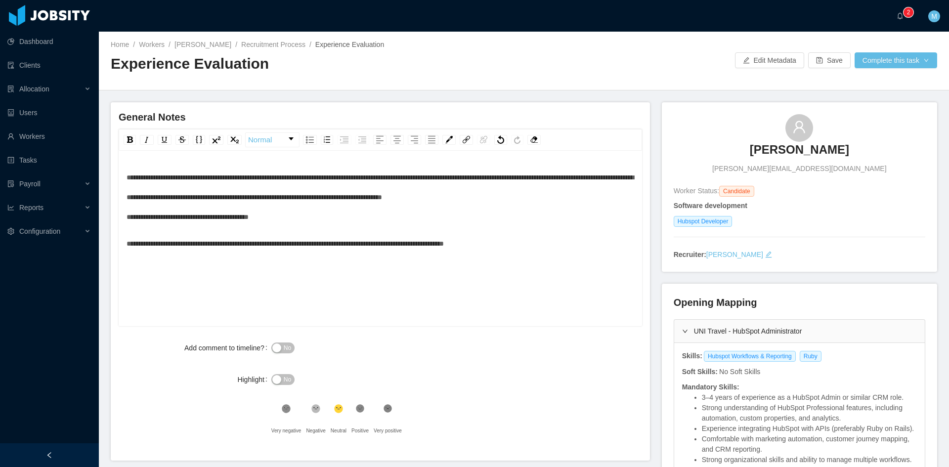
click at [126, 242] on div "**********" at bounding box center [380, 253] width 508 height 173
click at [129, 244] on span "**********" at bounding box center [284, 243] width 317 height 7
click at [127, 244] on span "**********" at bounding box center [284, 243] width 317 height 7
click at [280, 347] on button "No" at bounding box center [282, 347] width 23 height 11
click at [891, 67] on button "Complete this task" at bounding box center [895, 60] width 83 height 16
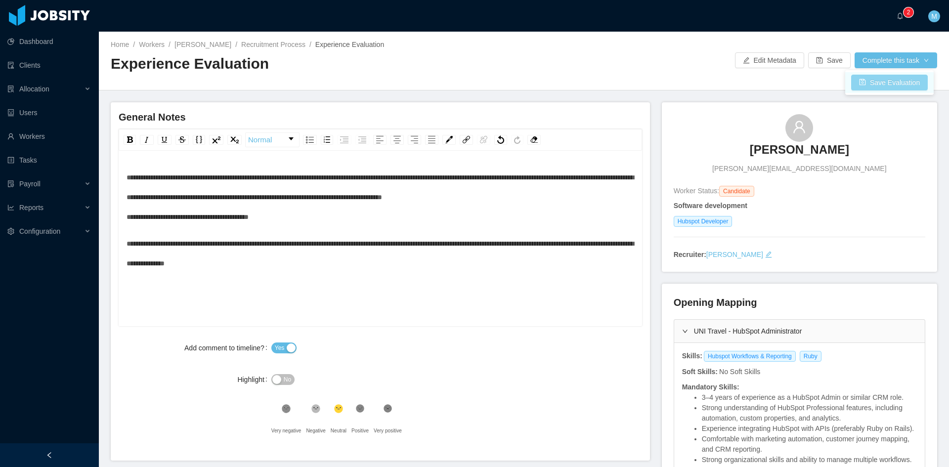
click at [885, 81] on button "Save Evaluation" at bounding box center [889, 83] width 77 height 16
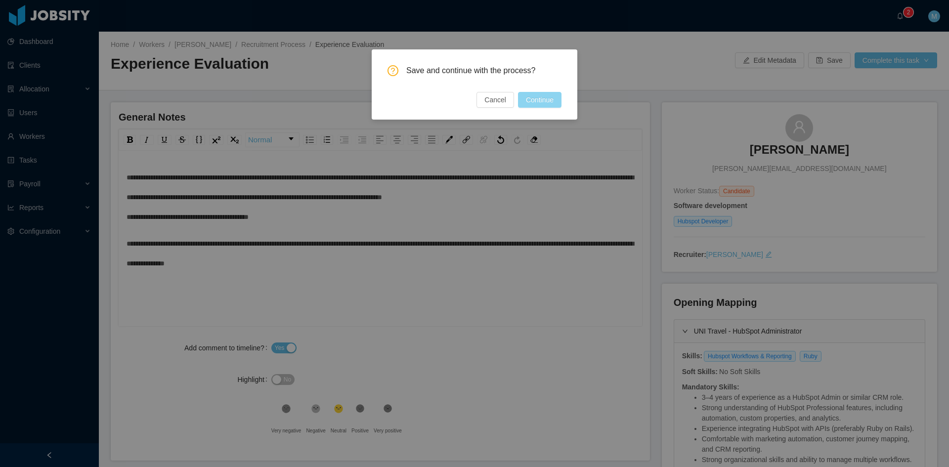
click at [536, 100] on button "Continue" at bounding box center [539, 100] width 43 height 16
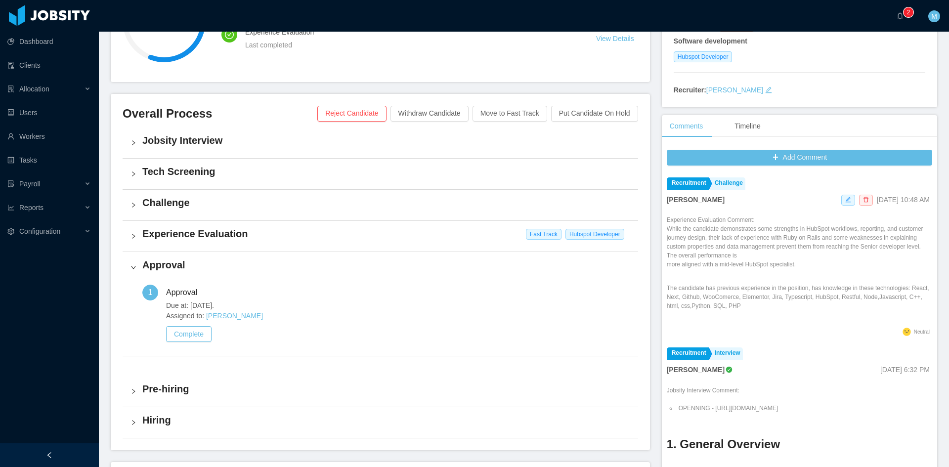
scroll to position [247, 0]
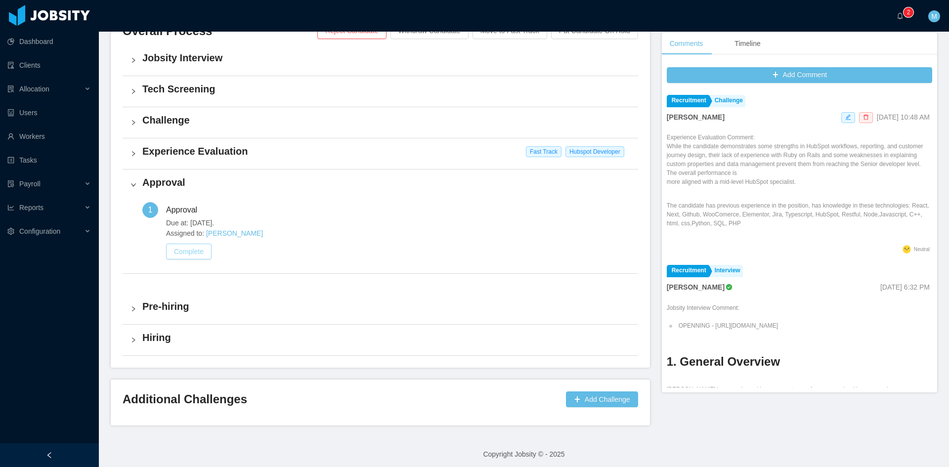
click at [195, 249] on button "Complete" at bounding box center [188, 252] width 45 height 16
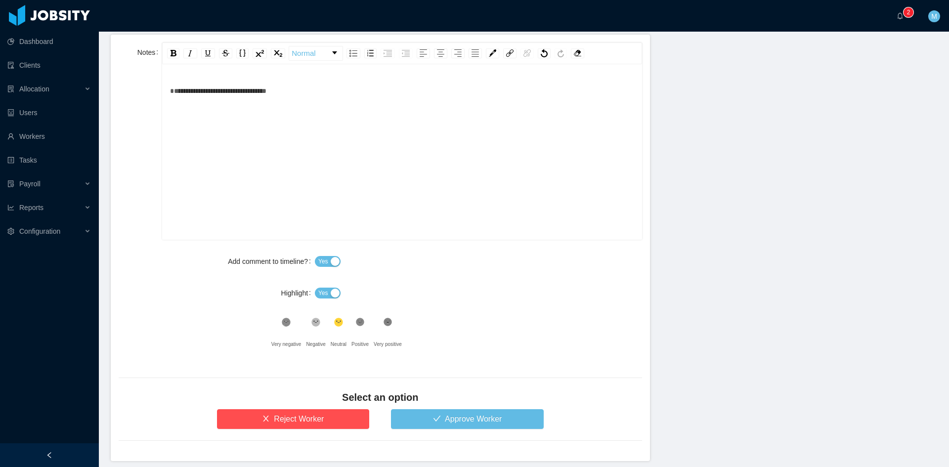
scroll to position [452, 0]
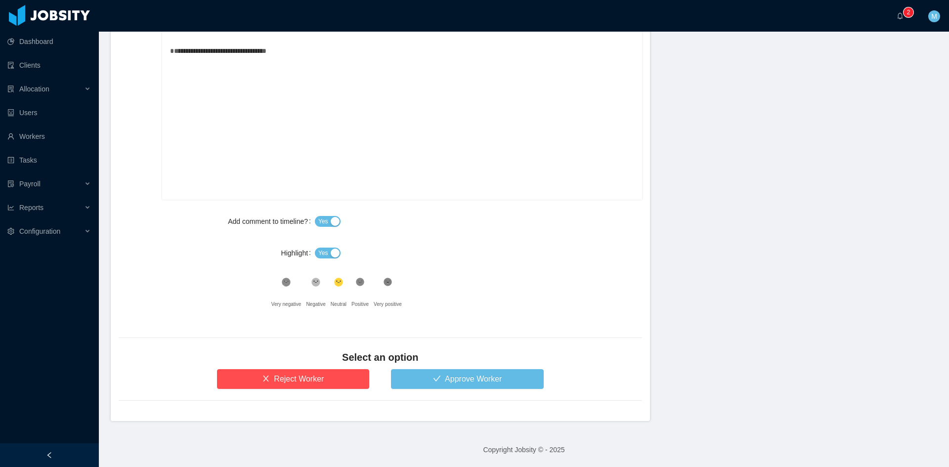
click at [326, 255] on button "Yes" at bounding box center [328, 253] width 26 height 11
click at [449, 373] on button "Approve Worker" at bounding box center [467, 379] width 153 height 20
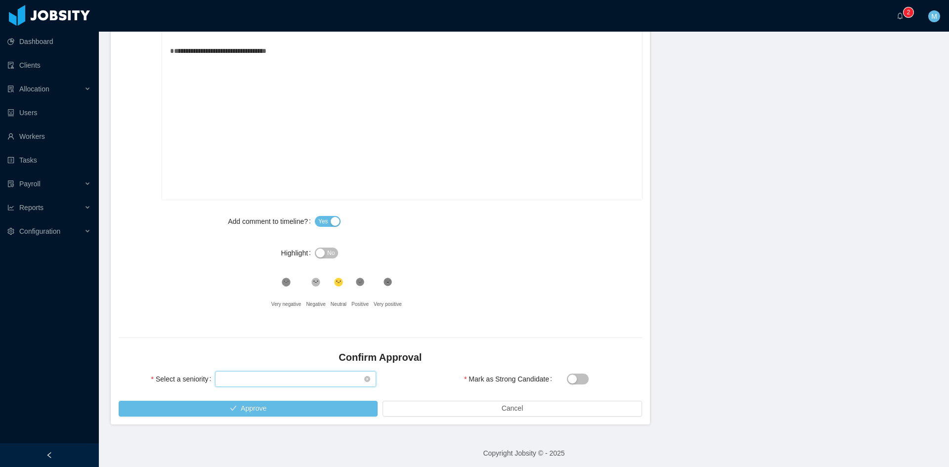
click at [243, 373] on div "Select seniority" at bounding box center [292, 379] width 143 height 15
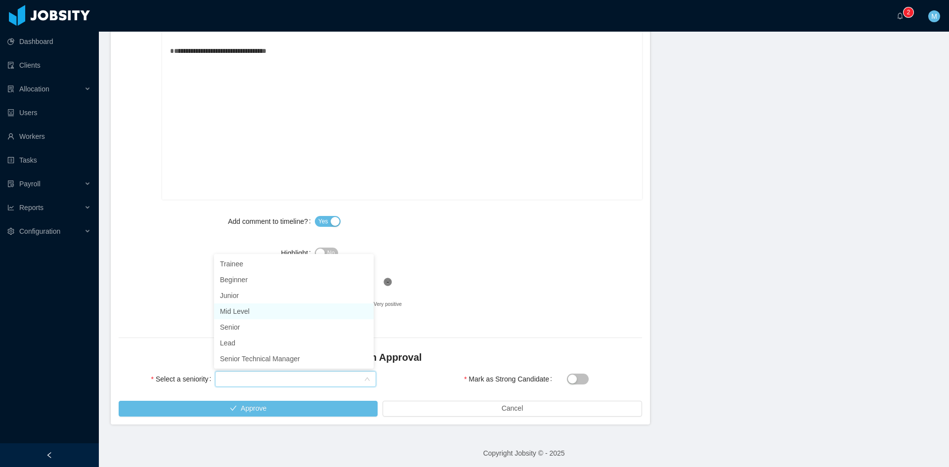
click at [239, 314] on li "Mid Level" at bounding box center [294, 311] width 160 height 16
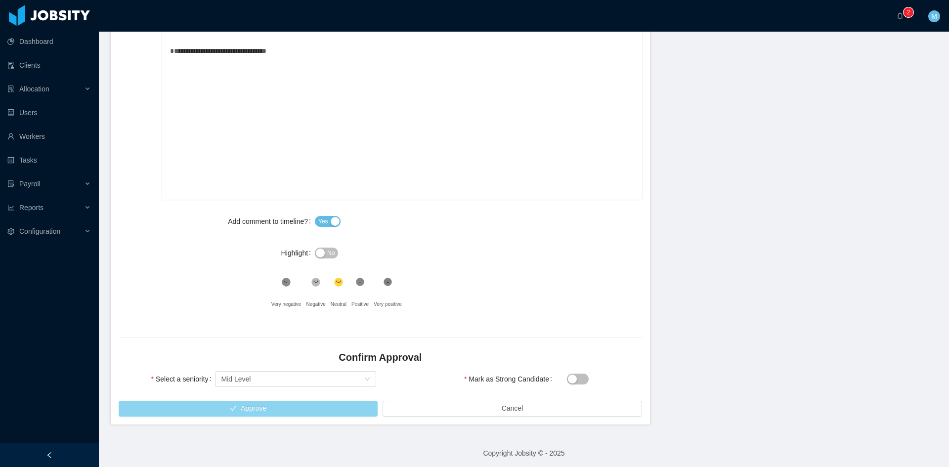
click at [282, 409] on button "Approve" at bounding box center [248, 409] width 259 height 16
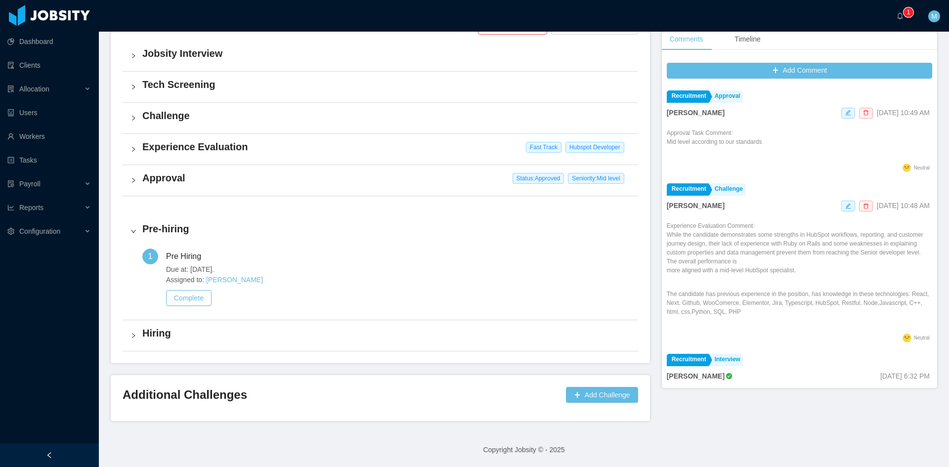
scroll to position [248, 0]
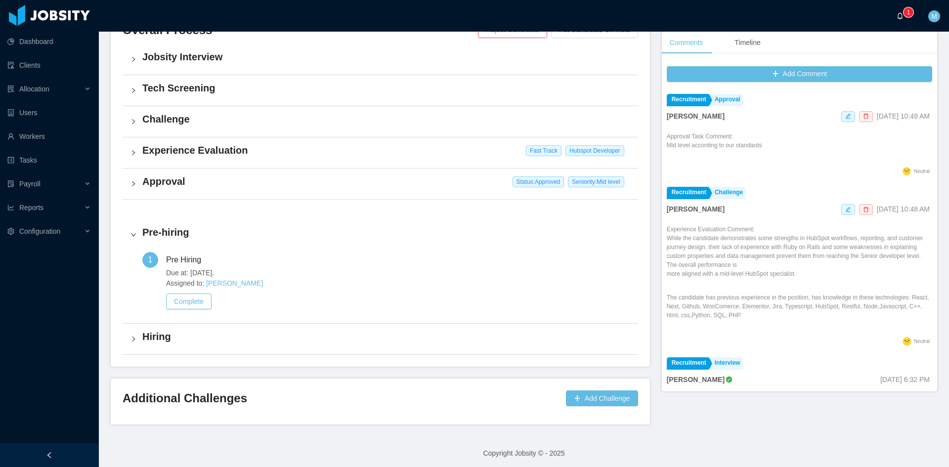
click at [896, 20] on a=83ded146-cd66-4514-80a8-9a7b1e1b5eb6/Matias%20Marin"] "0 1 2 3 4 5 6 7 8 9 0 1 2 3 4 5 6 7 8 9 0 1 2 3 4 5 6 7 8 9" at bounding box center [902, 16] width 12 height 32
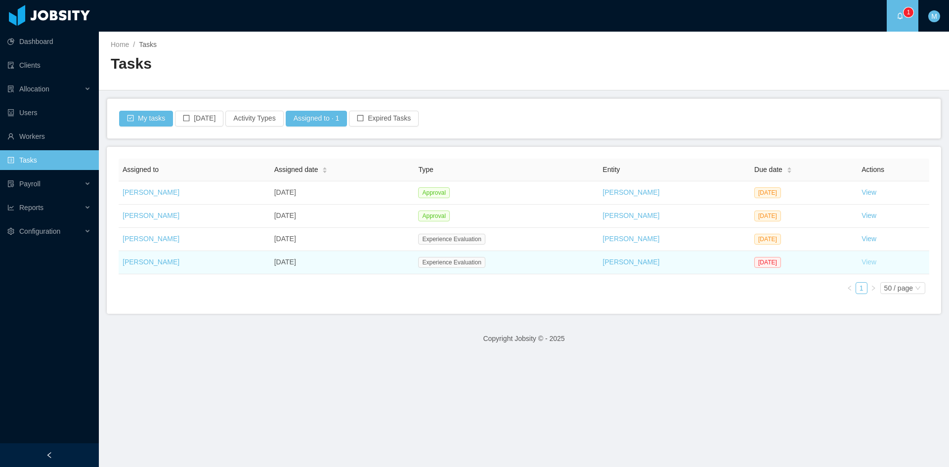
click at [863, 265] on link "View" at bounding box center [868, 262] width 15 height 8
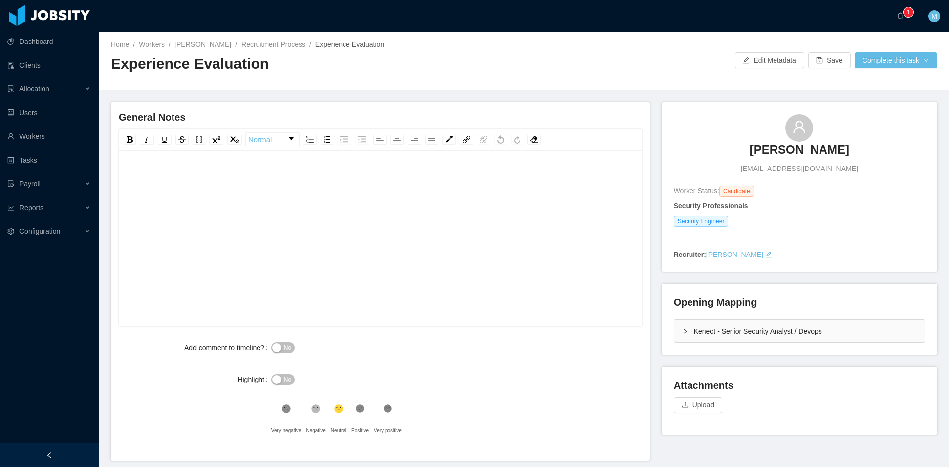
click at [692, 336] on div "Kenect - Senior Security Analyst / Devops" at bounding box center [799, 331] width 250 height 23
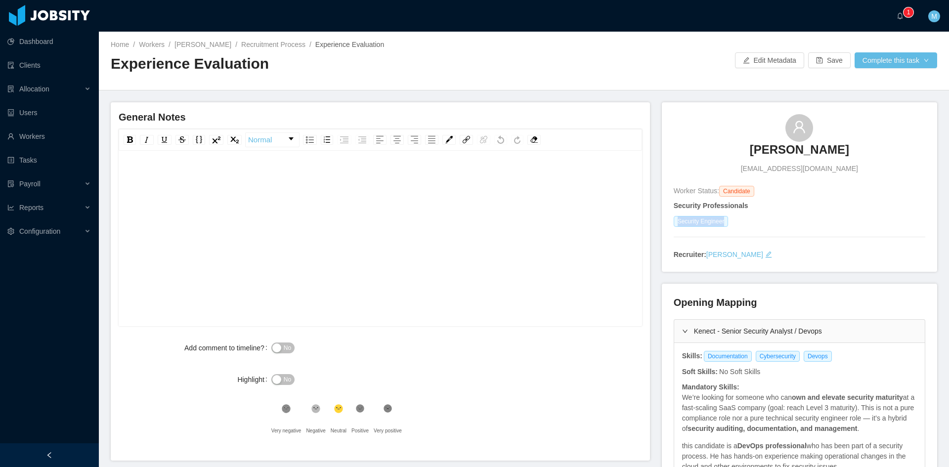
drag, startPoint x: 672, startPoint y: 221, endPoint x: 717, endPoint y: 222, distance: 45.5
click at [717, 222] on span "Security Engineer" at bounding box center [700, 221] width 55 height 11
copy span "Security Engineer"
drag, startPoint x: 754, startPoint y: 359, endPoint x: 787, endPoint y: 360, distance: 32.6
click at [787, 360] on span "Cybersecurity" at bounding box center [777, 356] width 44 height 11
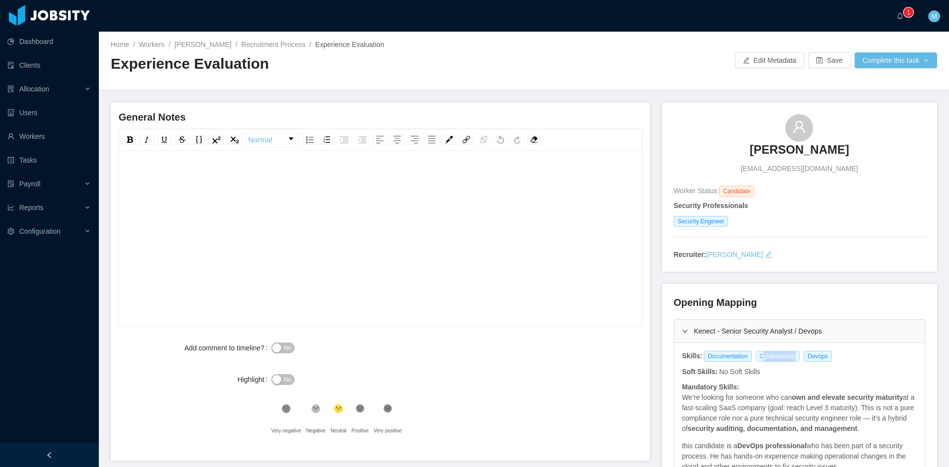
click at [787, 360] on span "Cybersecurity" at bounding box center [777, 356] width 44 height 11
drag, startPoint x: 787, startPoint y: 360, endPoint x: 759, endPoint y: 364, distance: 28.4
click at [759, 353] on span "Cybersecurity" at bounding box center [777, 356] width 44 height 11
click at [755, 354] on span "Cybersecurity" at bounding box center [777, 356] width 44 height 11
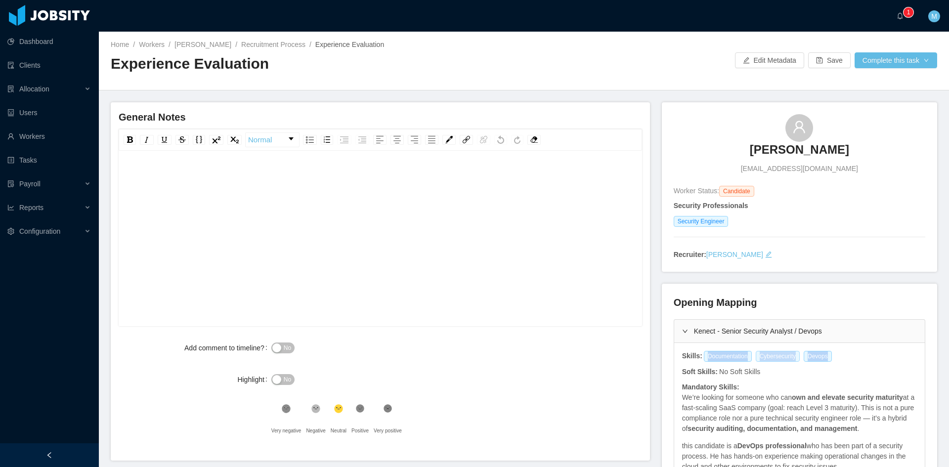
click at [755, 355] on span "Cybersecurity" at bounding box center [777, 356] width 44 height 11
copy div "Documentation Cybersecurity Devops"
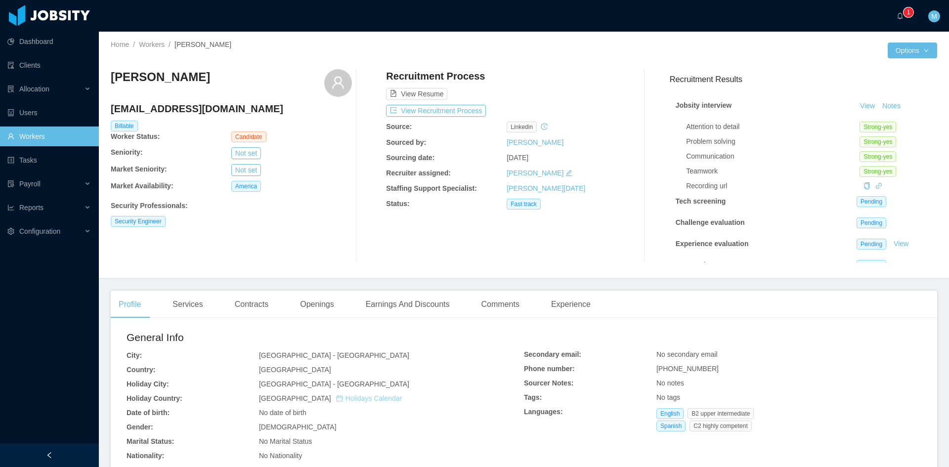
scroll to position [165, 0]
